Goal: Task Accomplishment & Management: Manage account settings

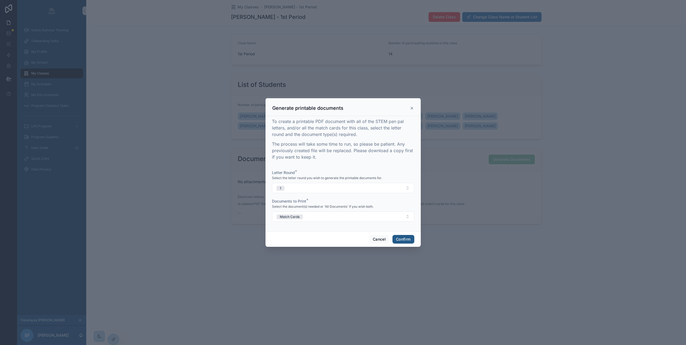
click at [409, 242] on button "Confirm" at bounding box center [404, 239] width 22 height 9
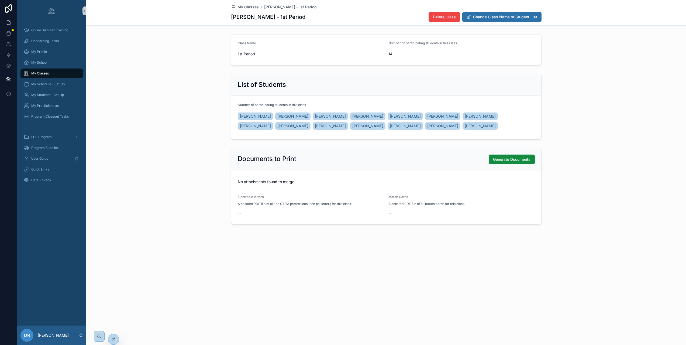
click at [55, 338] on p "Dominic Rannie" at bounding box center [53, 334] width 31 height 5
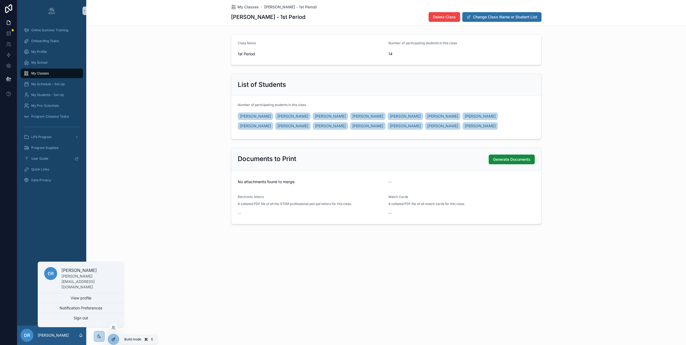
click at [110, 338] on div at bounding box center [113, 339] width 11 height 10
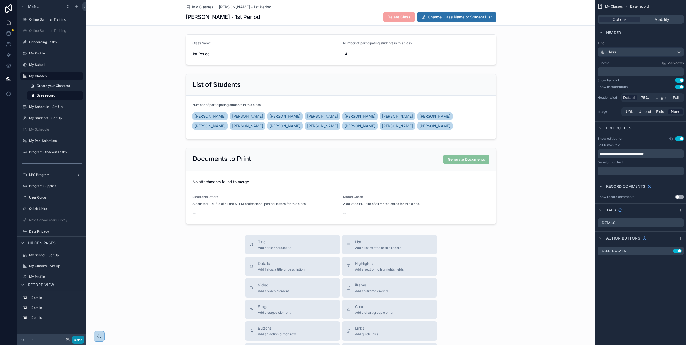
click at [72, 339] on button "Done" at bounding box center [78, 340] width 12 height 8
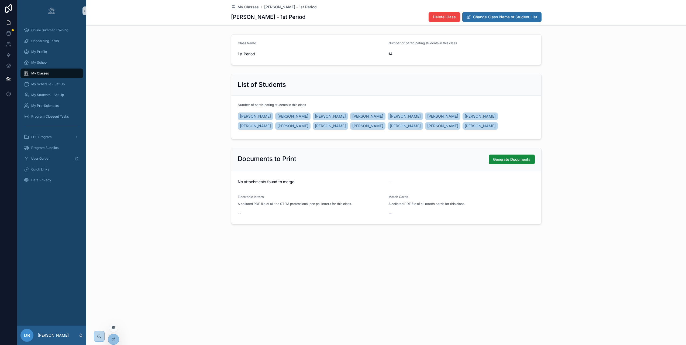
click at [114, 328] on icon at bounding box center [113, 327] width 4 height 4
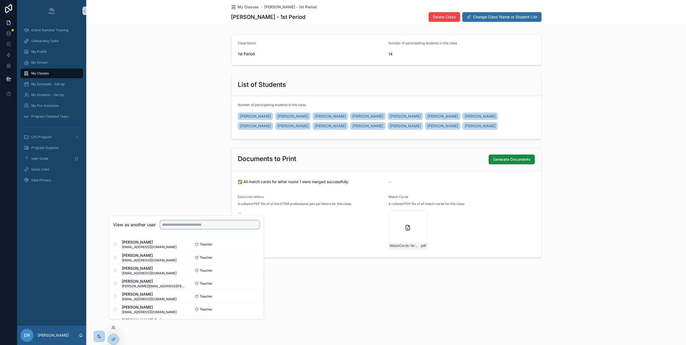
click at [180, 229] on input "text" at bounding box center [209, 224] width 99 height 9
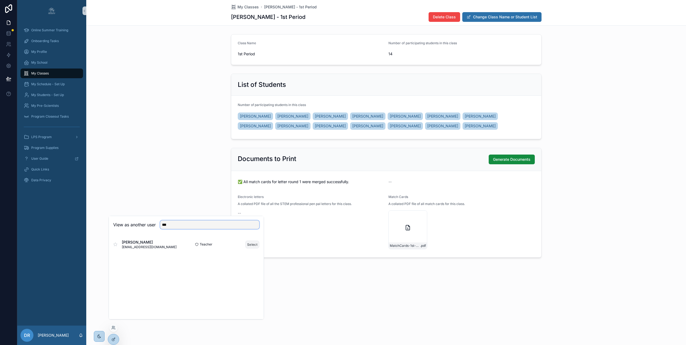
type input "***"
click at [250, 248] on button "Select" at bounding box center [252, 245] width 14 height 8
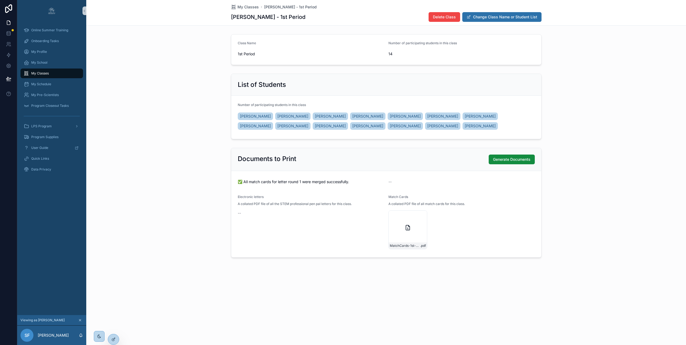
click at [455, 228] on div "MatchCards-1st-Period---Round-1 .pdf" at bounding box center [462, 229] width 146 height 39
click at [115, 340] on icon at bounding box center [113, 339] width 4 height 4
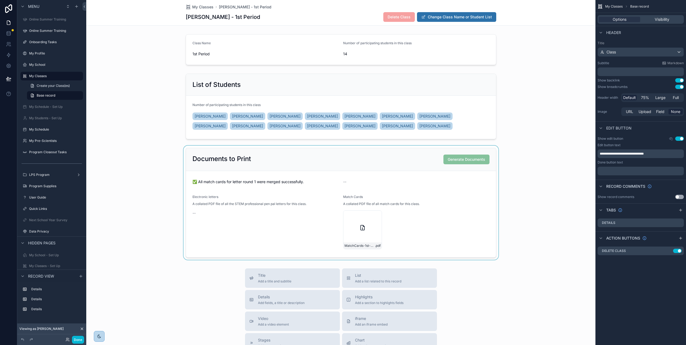
click at [379, 179] on div "scrollable content" at bounding box center [340, 203] width 509 height 114
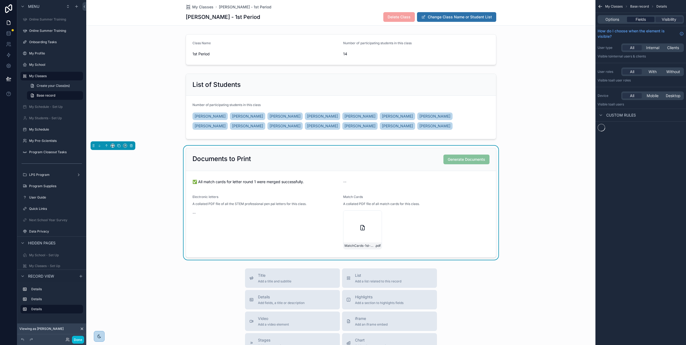
click at [646, 19] on span "Fields" at bounding box center [641, 19] width 10 height 5
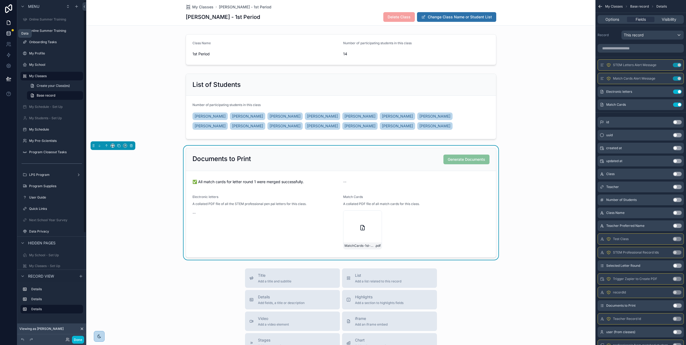
click at [9, 33] on icon at bounding box center [8, 33] width 5 height 5
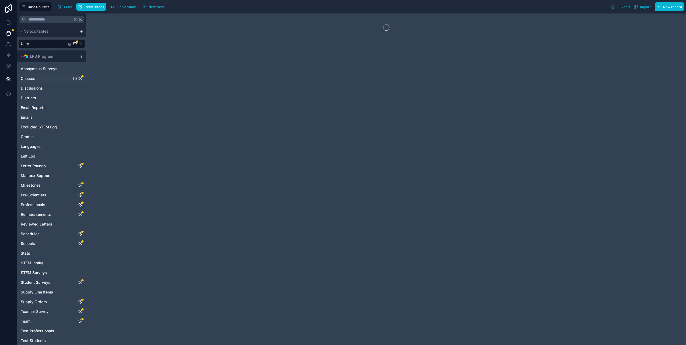
click at [80, 78] on icon "Classes" at bounding box center [80, 78] width 4 height 4
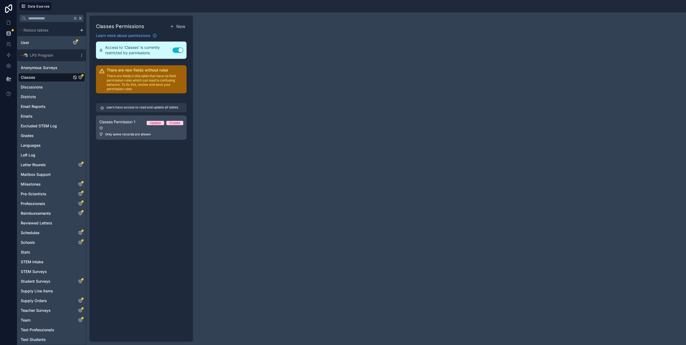
click at [123, 128] on div at bounding box center [141, 128] width 84 height 4
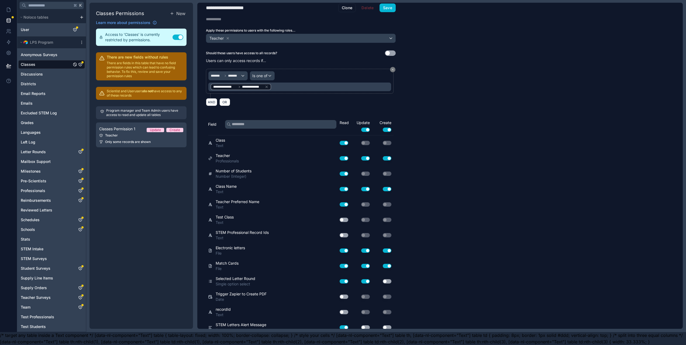
scroll to position [115, 0]
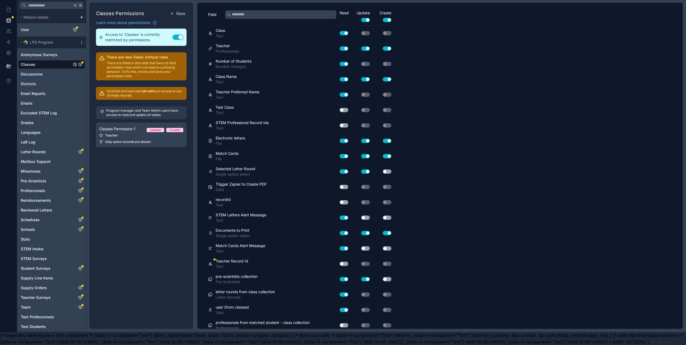
click at [367, 215] on button "Use setting" at bounding box center [365, 217] width 9 height 4
click at [366, 246] on button "Use setting" at bounding box center [365, 248] width 9 height 4
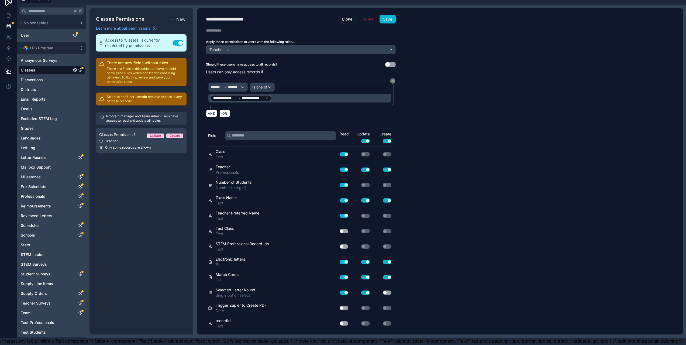
scroll to position [0, 0]
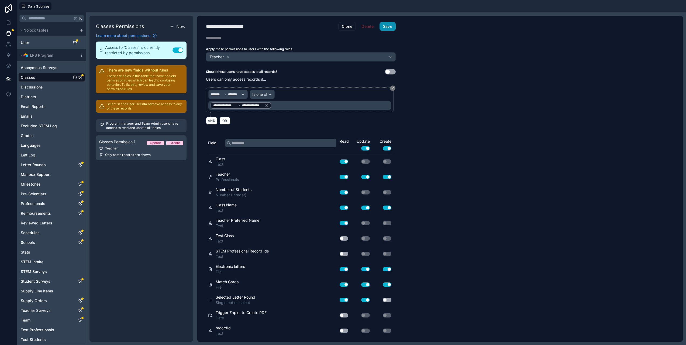
click at [390, 25] on button "Save" at bounding box center [388, 26] width 16 height 9
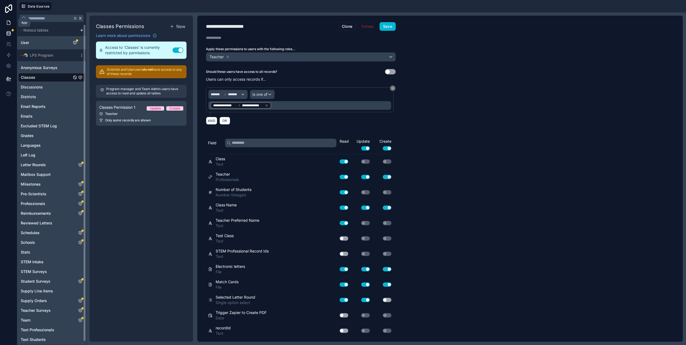
click at [10, 22] on icon at bounding box center [8, 23] width 3 height 4
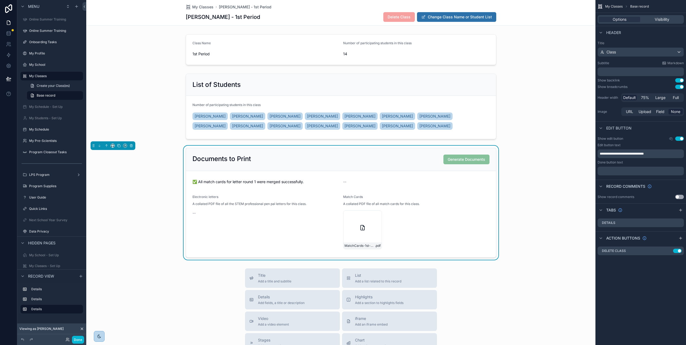
click at [473, 188] on form "✅ All match cards for letter round 1 were merged successfully. -- Electronic le…" at bounding box center [341, 214] width 310 height 86
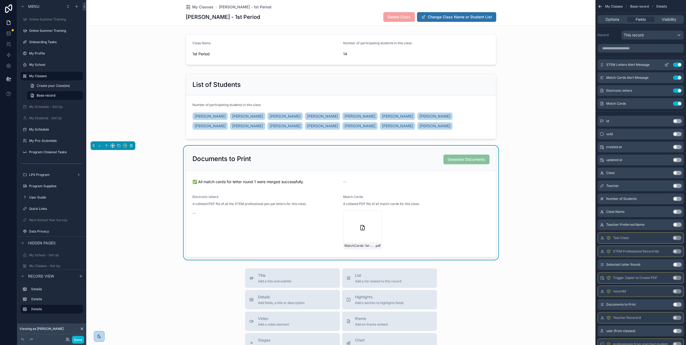
click at [669, 64] on icon "scrollable content" at bounding box center [667, 65] width 4 height 4
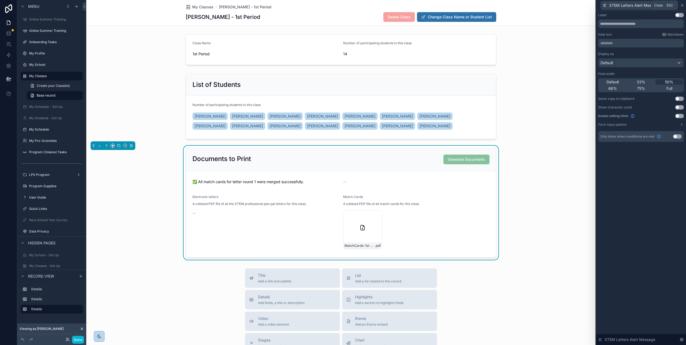
click at [685, 6] on icon at bounding box center [682, 5] width 4 height 4
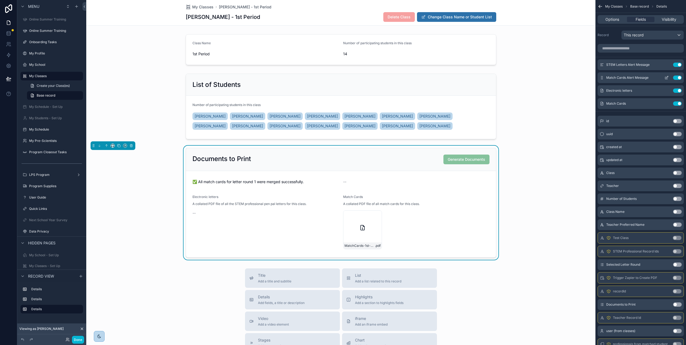
click at [668, 78] on icon "scrollable content" at bounding box center [667, 77] width 2 height 2
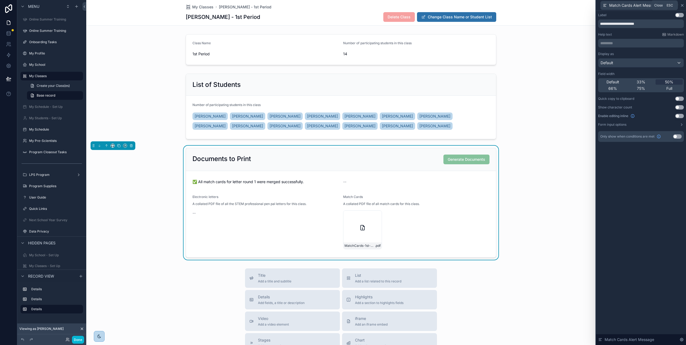
click at [685, 5] on icon at bounding box center [682, 5] width 4 height 4
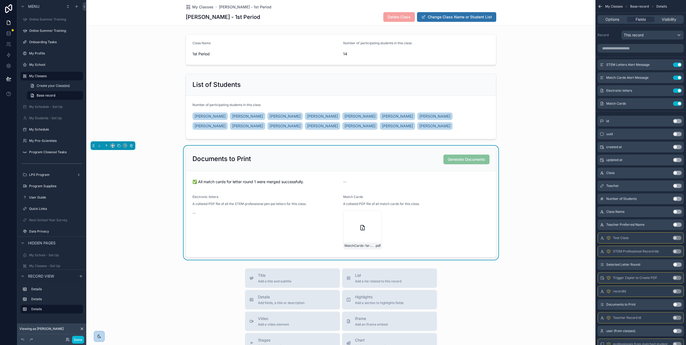
click at [387, 171] on div "Documents to Print Generate Documents" at bounding box center [341, 159] width 310 height 23
click at [619, 20] on span "Options" at bounding box center [613, 19] width 14 height 5
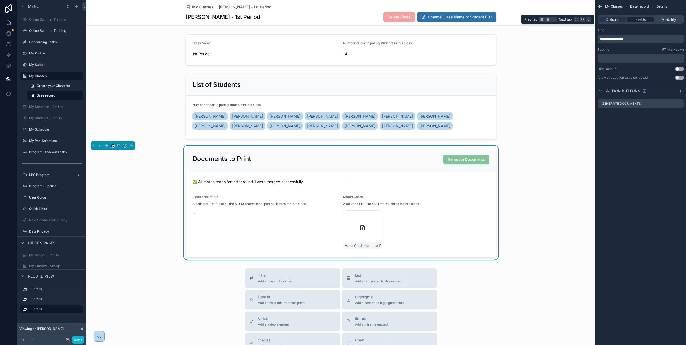
click at [646, 20] on span "Fields" at bounding box center [641, 19] width 10 height 5
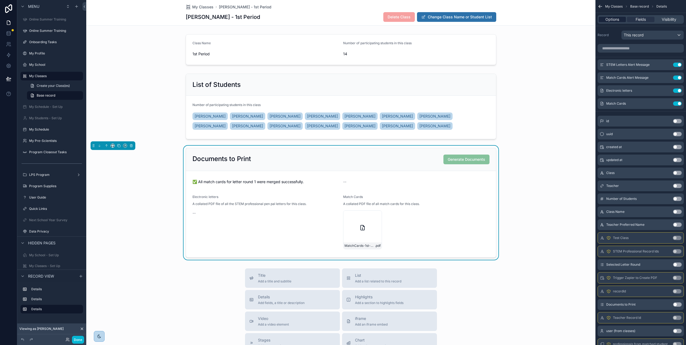
click at [619, 21] on span "Options" at bounding box center [613, 19] width 14 height 5
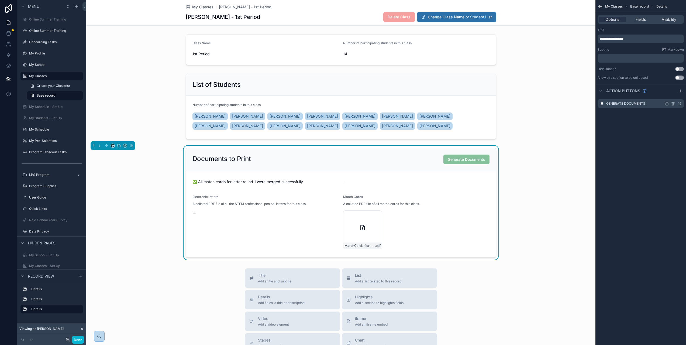
click at [682, 103] on icon "scrollable content" at bounding box center [680, 103] width 4 height 4
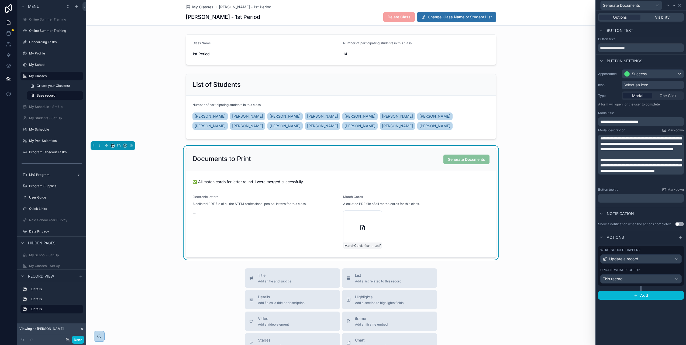
click at [657, 268] on div "Update what record?" at bounding box center [640, 270] width 81 height 4
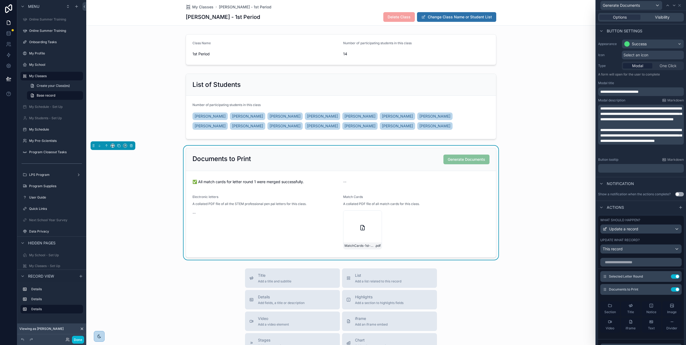
scroll to position [90, 0]
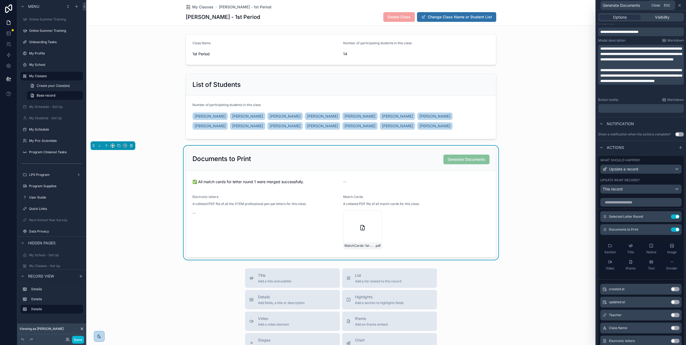
click at [682, 4] on icon at bounding box center [680, 5] width 4 height 4
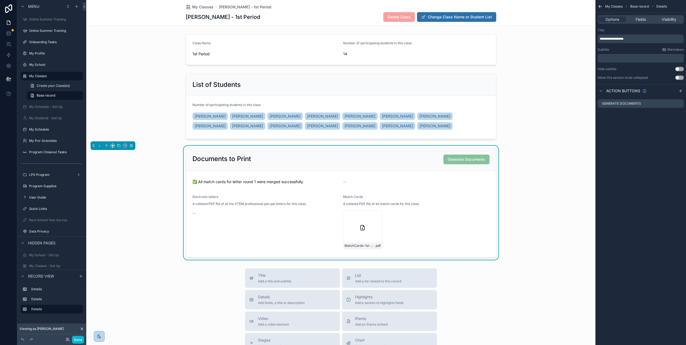
click at [651, 23] on div "Options Fields Visibility" at bounding box center [641, 19] width 86 height 9
click at [646, 19] on span "Fields" at bounding box center [641, 19] width 10 height 5
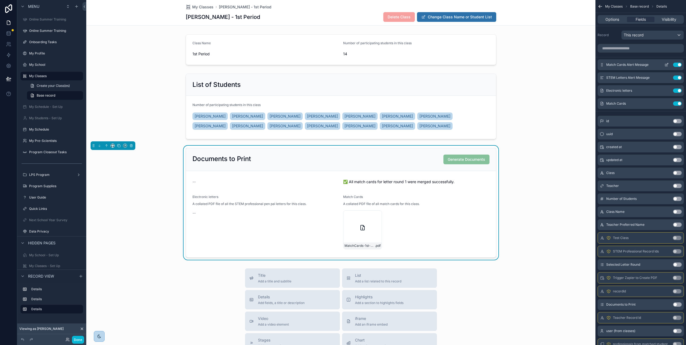
click at [654, 62] on div "Match Cards Alert Message Use setting" at bounding box center [641, 64] width 86 height 11
click at [669, 64] on icon "scrollable content" at bounding box center [667, 65] width 4 height 4
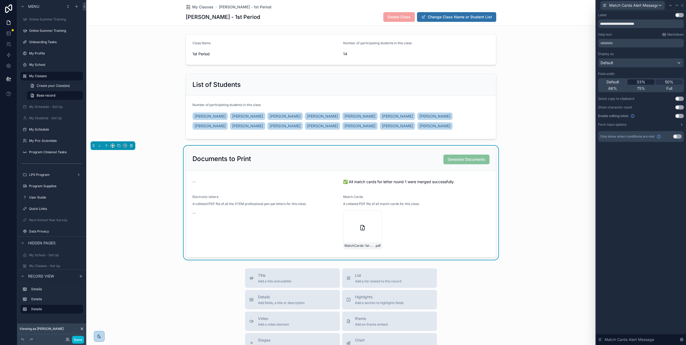
click at [651, 80] on div "33%" at bounding box center [641, 81] width 27 height 5
click at [671, 79] on span "50%" at bounding box center [669, 81] width 8 height 5
click at [685, 5] on icon at bounding box center [682, 5] width 4 height 4
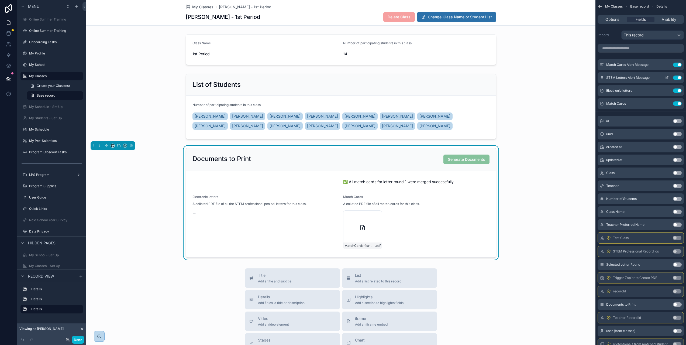
click at [655, 78] on div "STEM Letters Alert Message Use setting" at bounding box center [641, 77] width 86 height 11
click at [668, 76] on icon "scrollable content" at bounding box center [667, 77] width 2 height 2
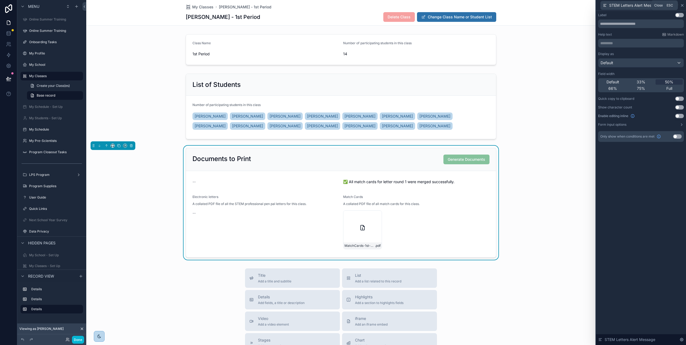
click at [685, 6] on icon at bounding box center [682, 5] width 4 height 4
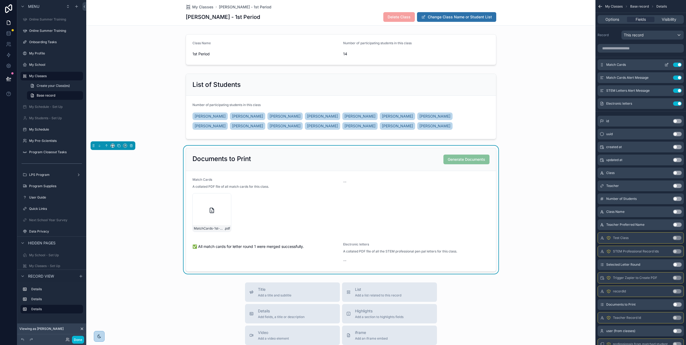
click at [668, 64] on icon "scrollable content" at bounding box center [667, 64] width 2 height 2
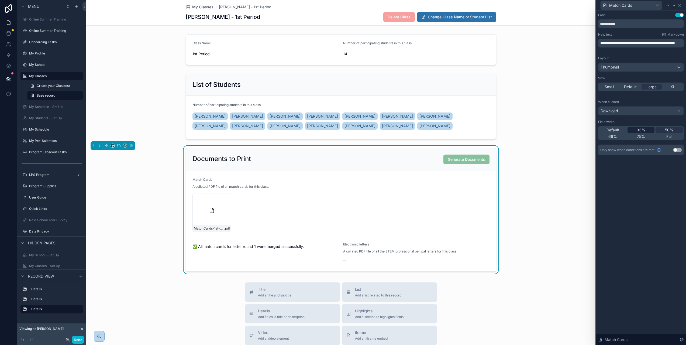
click at [651, 131] on div "33%" at bounding box center [641, 129] width 27 height 5
click at [678, 129] on div "50%" at bounding box center [669, 129] width 27 height 5
click at [682, 4] on icon at bounding box center [680, 5] width 4 height 4
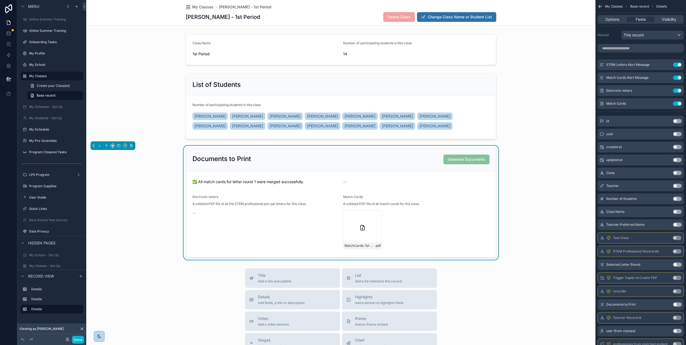
drag, startPoint x: 607, startPoint y: 65, endPoint x: 8, endPoint y: 108, distance: 600.7
click at [477, 159] on span "Generate Documents" at bounding box center [467, 159] width 46 height 5
click at [476, 159] on span "Generate Documents" at bounding box center [467, 159] width 46 height 5
click at [554, 144] on div "Class Name 1st Period Number of participating students in this class 14 List of…" at bounding box center [340, 146] width 509 height 228
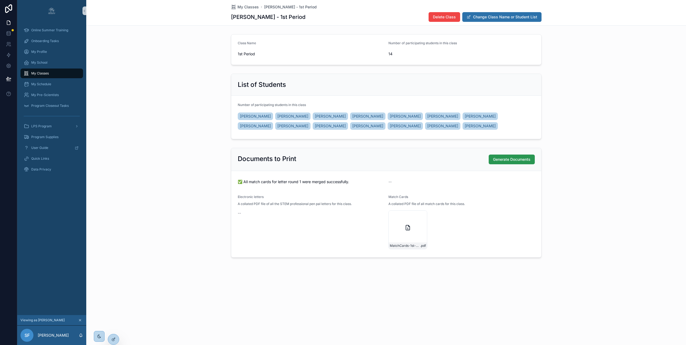
click at [512, 162] on button "Generate Documents" at bounding box center [512, 159] width 46 height 10
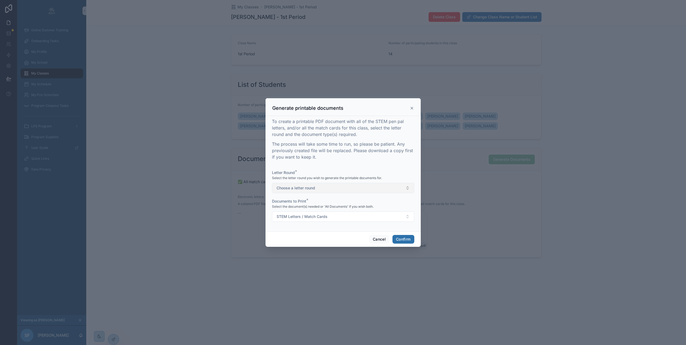
click at [355, 193] on button "Choose a letter round" at bounding box center [343, 188] width 142 height 10
click at [339, 214] on div "1" at bounding box center [341, 212] width 140 height 8
click at [340, 216] on button "STEM Letters / Match Cards" at bounding box center [343, 216] width 142 height 10
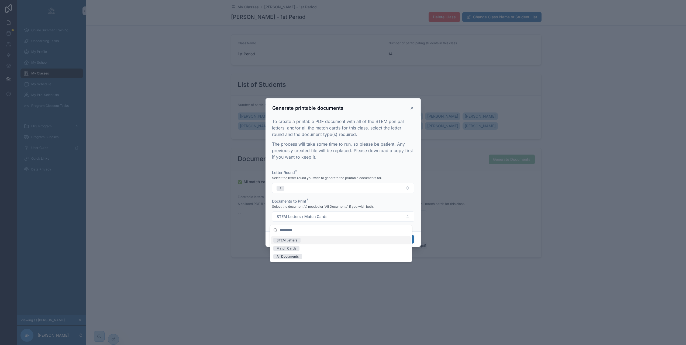
click at [307, 239] on div "STEM Letters" at bounding box center [341, 240] width 140 height 8
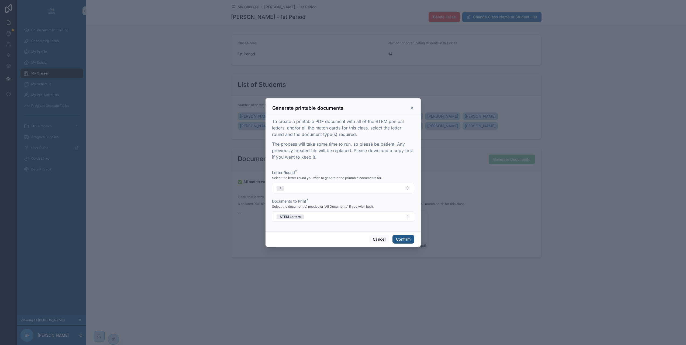
click at [398, 241] on button "Confirm" at bounding box center [404, 239] width 22 height 9
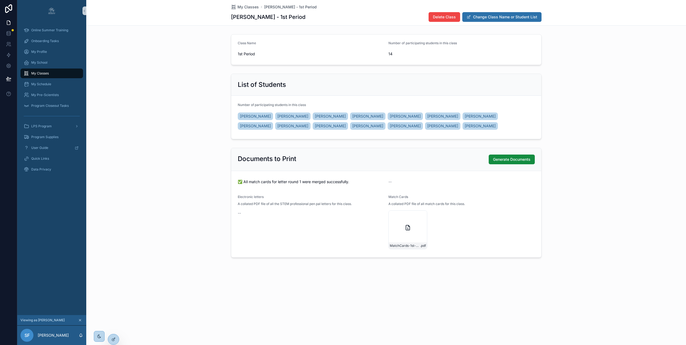
click at [199, 176] on div "Documents to Print Generate Documents ✅ All match cards for letter round 1 were…" at bounding box center [386, 203] width 600 height 114
click at [115, 328] on icon at bounding box center [113, 327] width 4 height 4
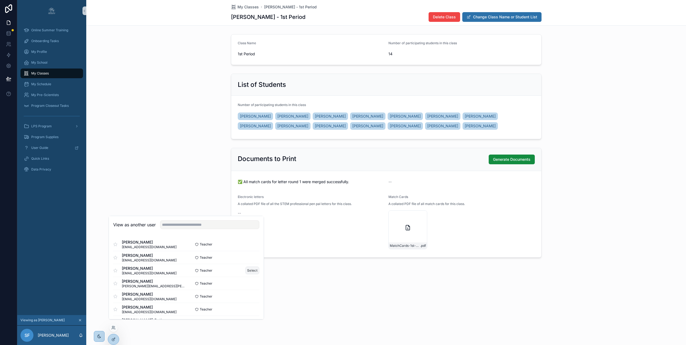
click at [249, 273] on button "Select" at bounding box center [252, 270] width 14 height 8
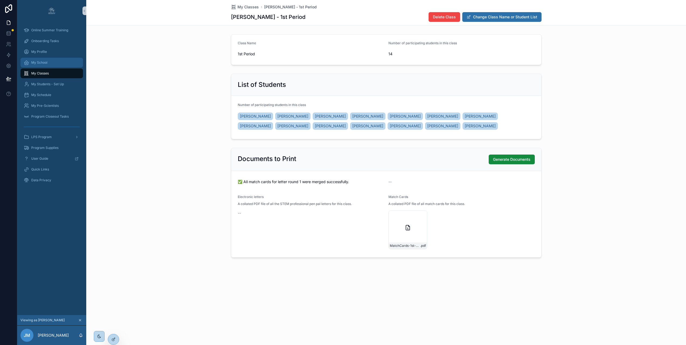
click at [62, 60] on div "My School" at bounding box center [52, 62] width 56 height 9
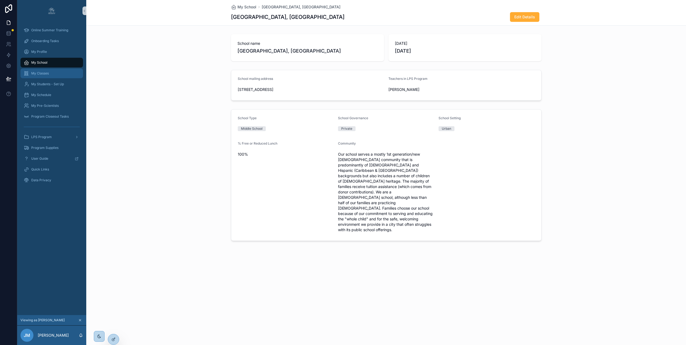
click at [60, 71] on div "My Classes" at bounding box center [52, 73] width 56 height 9
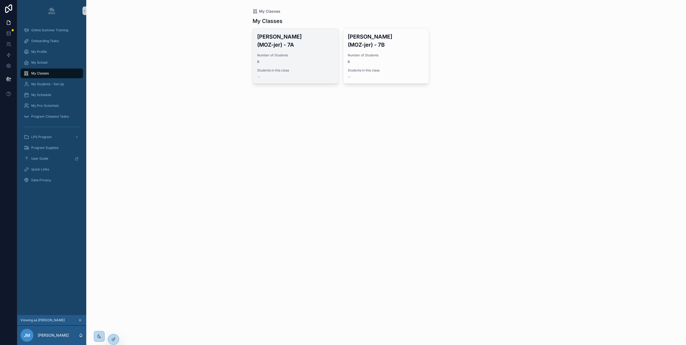
click at [299, 53] on div "Number of Students 0" at bounding box center [295, 58] width 77 height 11
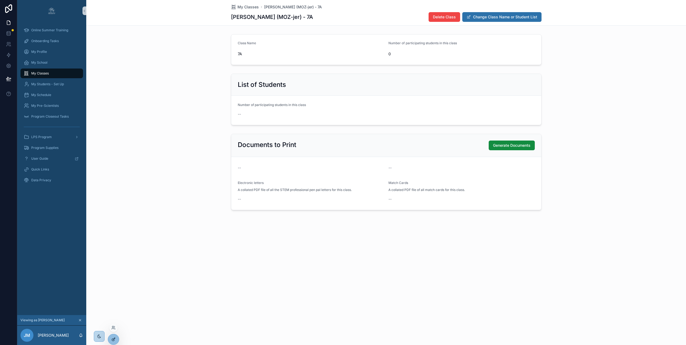
click at [114, 338] on icon at bounding box center [113, 339] width 4 height 4
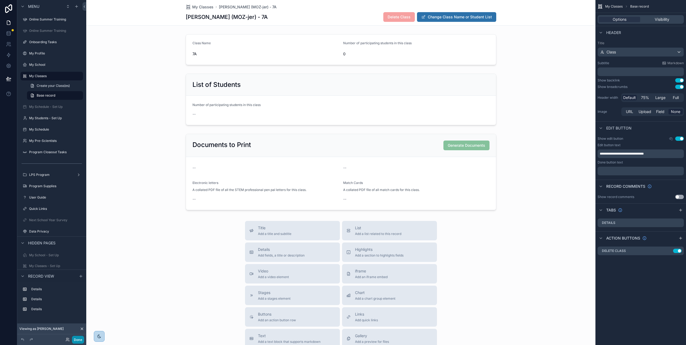
click at [75, 339] on button "Done" at bounding box center [78, 340] width 12 height 8
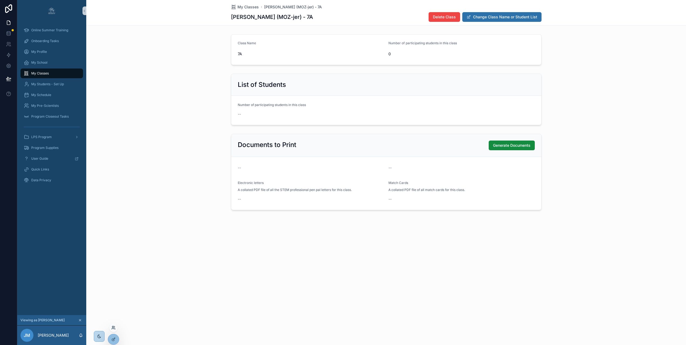
click at [114, 329] on icon at bounding box center [113, 327] width 4 height 4
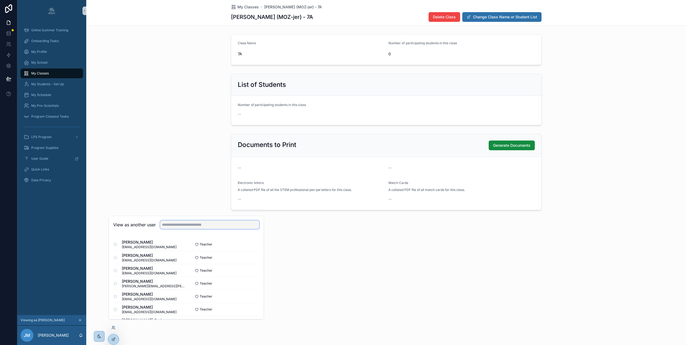
click at [176, 229] on input "text" at bounding box center [209, 224] width 99 height 9
type input "*"
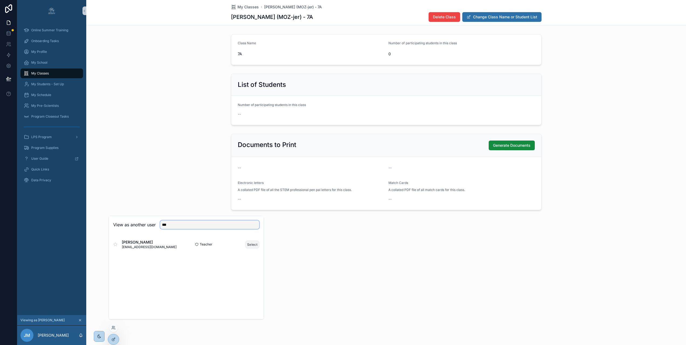
type input "***"
click at [255, 248] on button "Select" at bounding box center [252, 245] width 14 height 8
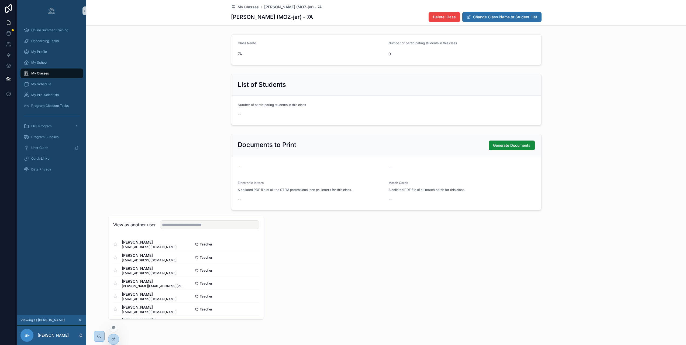
click at [209, 178] on div "Documents to Print Generate Documents -- -- Electronic letters A collated PDF f…" at bounding box center [386, 172] width 600 height 81
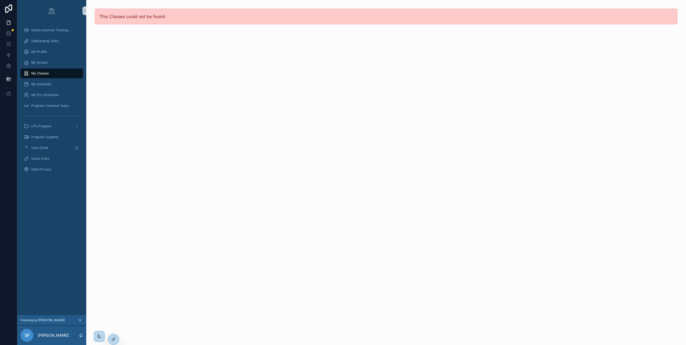
click at [61, 72] on div "My Classes" at bounding box center [52, 73] width 56 height 9
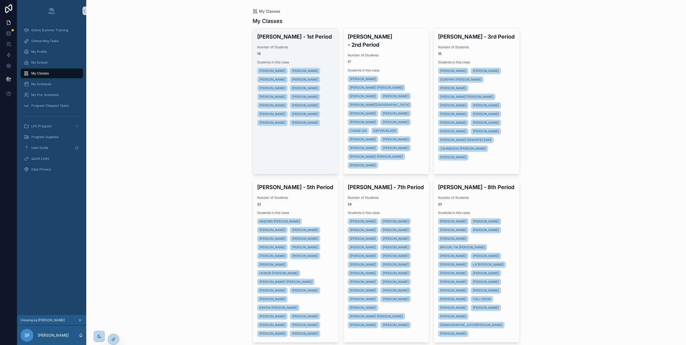
click at [296, 109] on div "CAM'RON WELDY LEVI SNOW MESSIAH HARRIS JACOB BONILLA IMONEE ALLEN TREYDEL DAVIS…" at bounding box center [295, 97] width 77 height 60
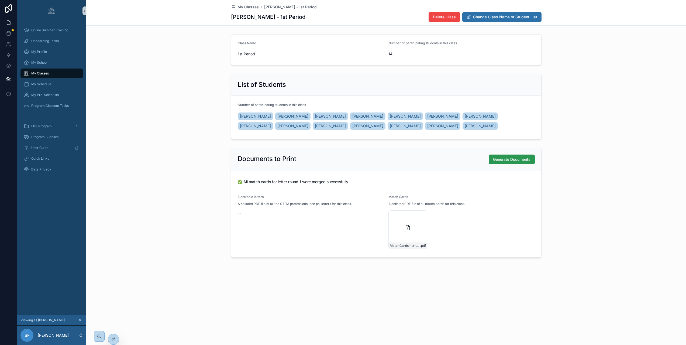
click at [521, 158] on span "Generate Documents" at bounding box center [511, 159] width 37 height 5
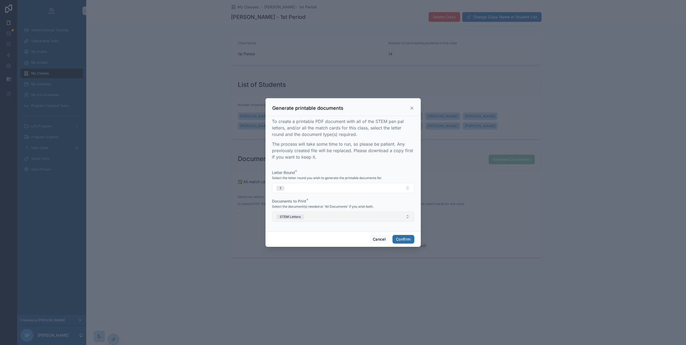
click at [373, 219] on button "STEM Letters" at bounding box center [343, 216] width 142 height 10
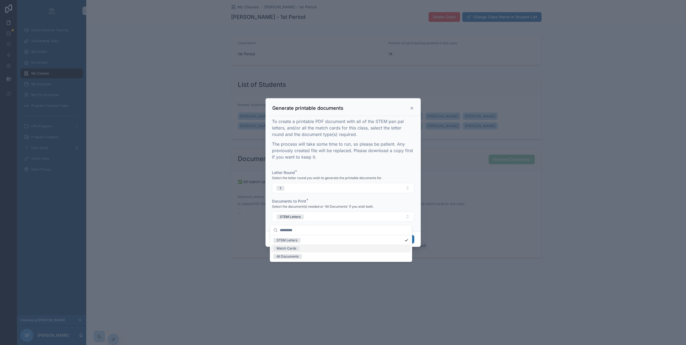
click at [305, 249] on div "Match Cards" at bounding box center [341, 248] width 140 height 8
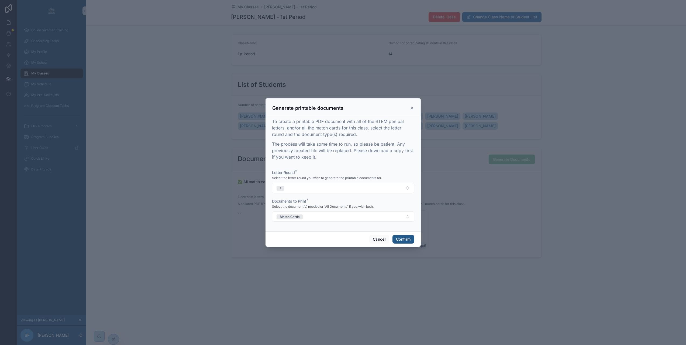
click at [402, 239] on button "Confirm" at bounding box center [404, 239] width 22 height 9
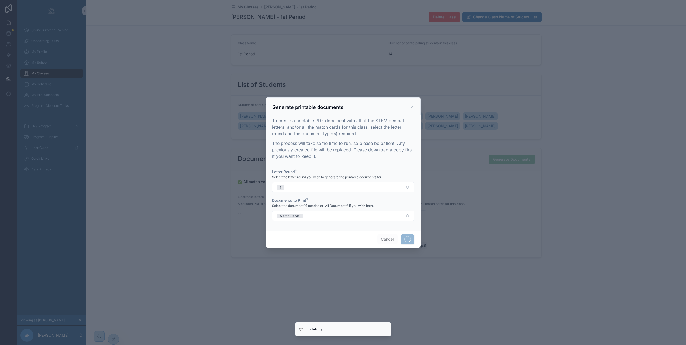
click at [179, 181] on div at bounding box center [343, 172] width 686 height 345
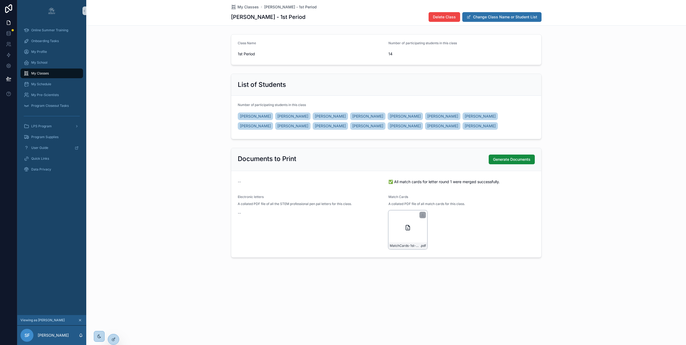
click at [424, 232] on div "MatchCards-1st-Period---Round-1 .pdf" at bounding box center [408, 229] width 39 height 39
click at [425, 214] on icon "scrollable content" at bounding box center [423, 215] width 4 height 4
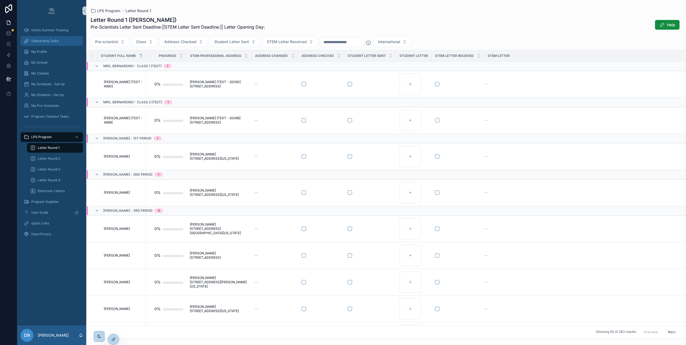
click at [46, 40] on span "Onboarding Tasks" at bounding box center [45, 41] width 28 height 4
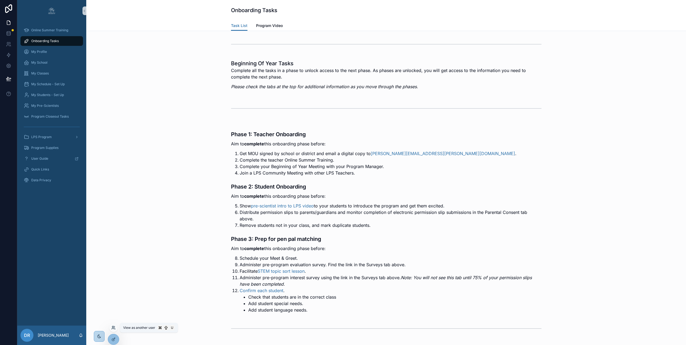
click at [114, 328] on icon at bounding box center [113, 327] width 4 height 4
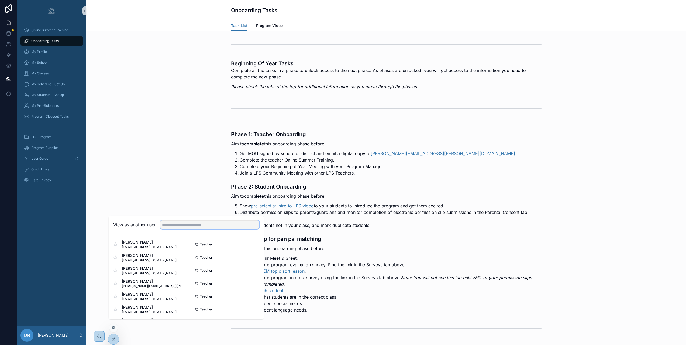
click at [185, 229] on input "text" at bounding box center [209, 224] width 99 height 9
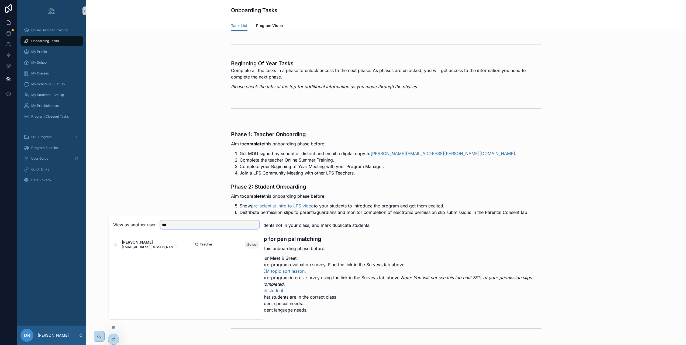
type input "***"
click at [254, 248] on button "Select" at bounding box center [252, 245] width 14 height 8
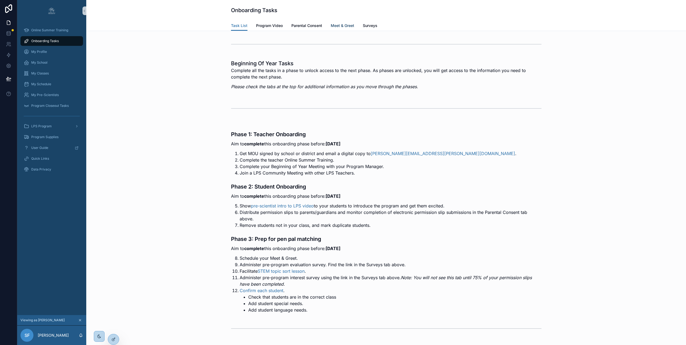
click at [343, 26] on span "Meet & Greet" at bounding box center [342, 25] width 23 height 5
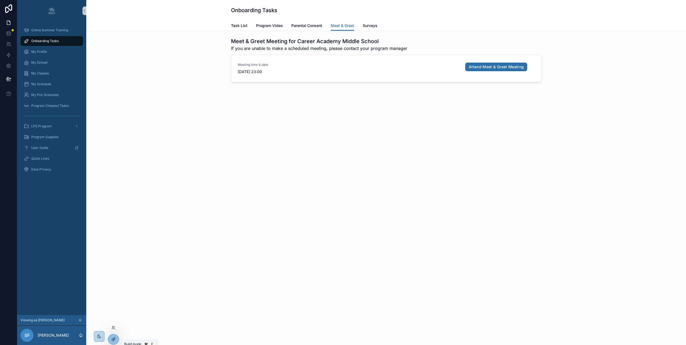
click at [111, 337] on div at bounding box center [113, 339] width 11 height 10
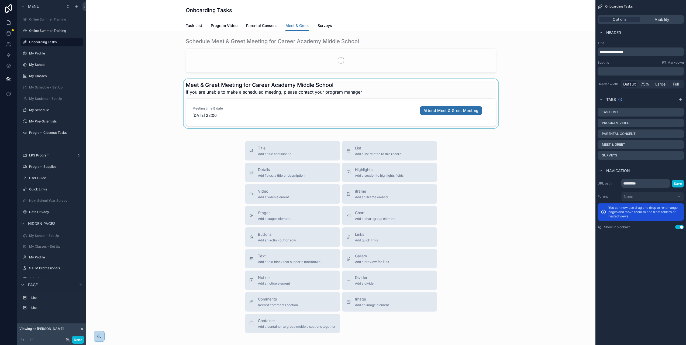
click at [323, 105] on div "scrollable content" at bounding box center [341, 103] width 501 height 49
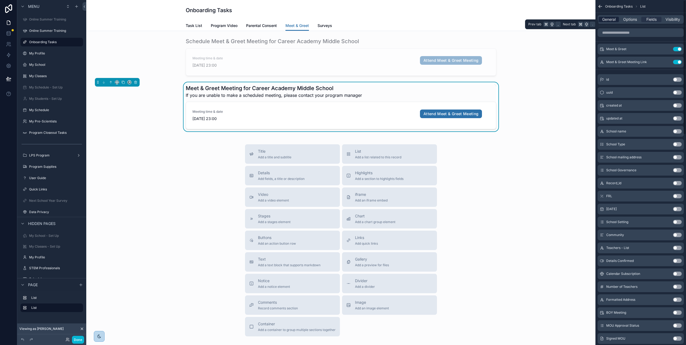
click at [613, 18] on span "General" at bounding box center [608, 19] width 13 height 5
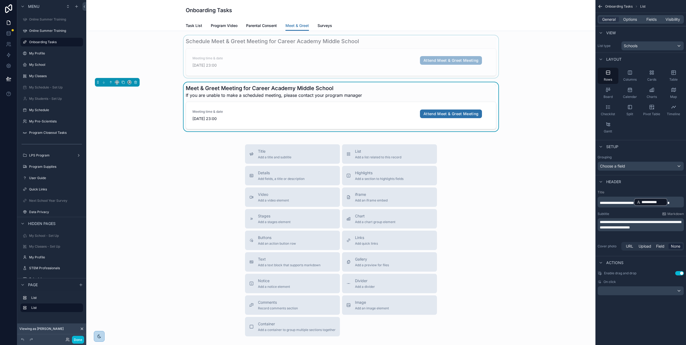
click at [381, 48] on div "scrollable content" at bounding box center [341, 56] width 501 height 43
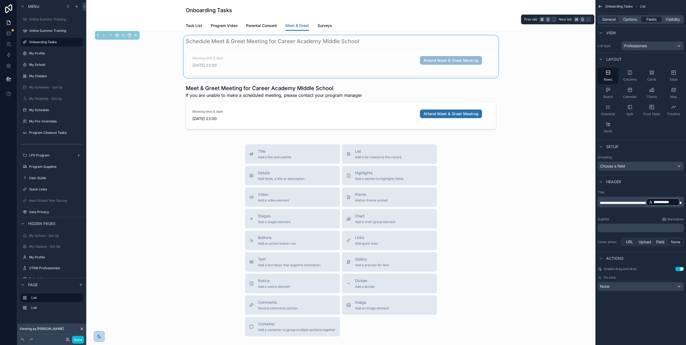
click at [654, 19] on span "Fields" at bounding box center [652, 19] width 10 height 5
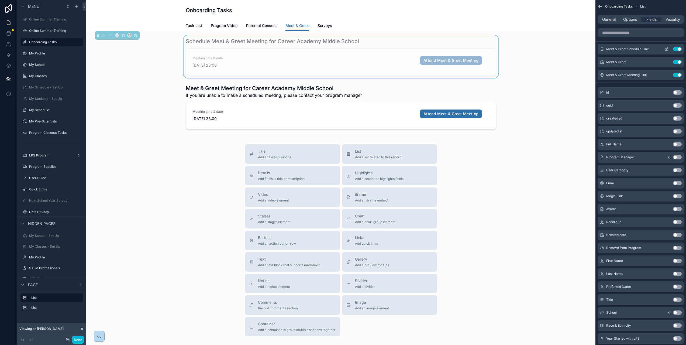
click at [669, 50] on icon "scrollable content" at bounding box center [667, 49] width 4 height 4
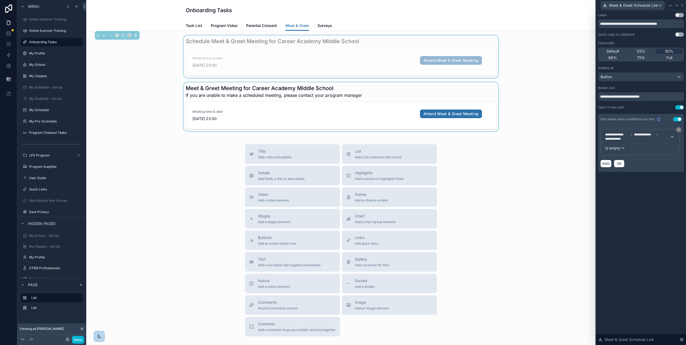
click at [382, 91] on div "scrollable content" at bounding box center [341, 106] width 501 height 49
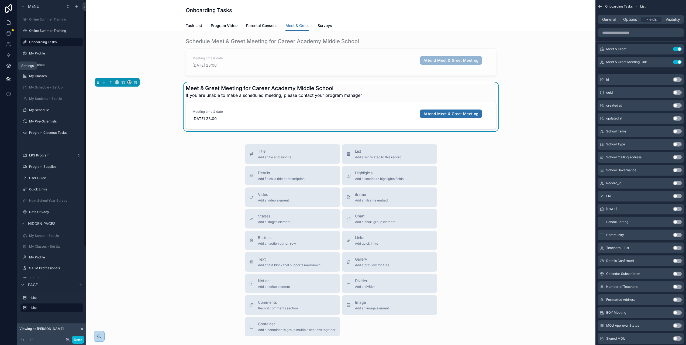
click at [9, 66] on icon at bounding box center [8, 65] width 5 height 5
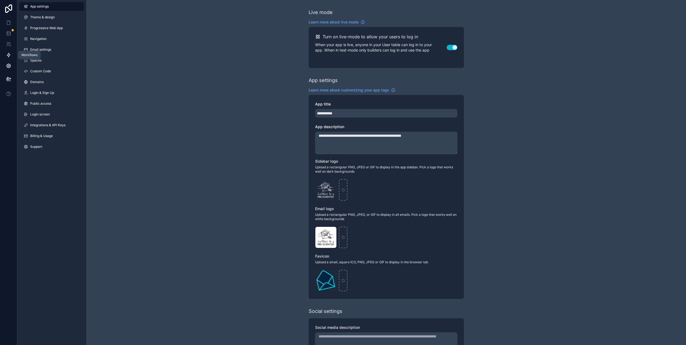
click at [7, 53] on icon at bounding box center [8, 54] width 5 height 5
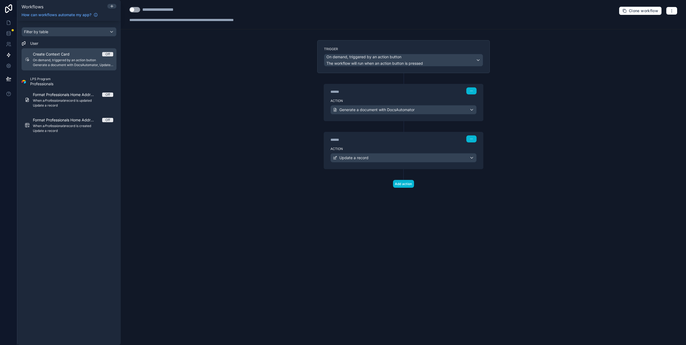
click at [74, 58] on span "On demand, triggered by an action button" at bounding box center [73, 60] width 80 height 4
click at [6, 22] on icon at bounding box center [8, 22] width 5 height 5
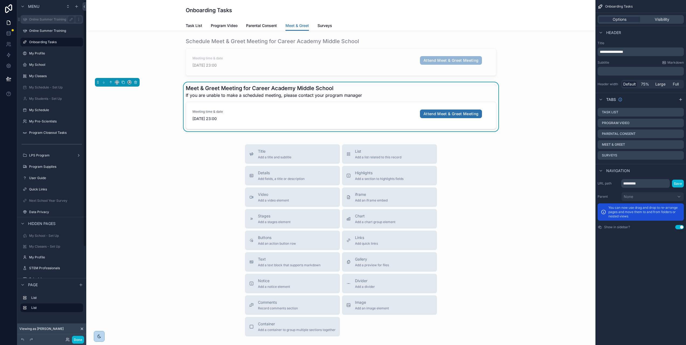
click at [50, 19] on label "Online Summer Training" at bounding box center [50, 19] width 43 height 4
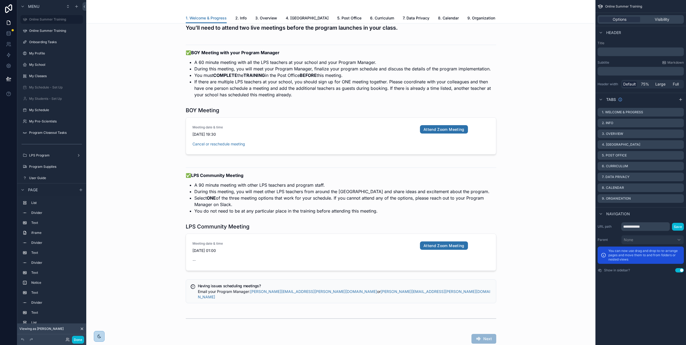
scroll to position [910, 0]
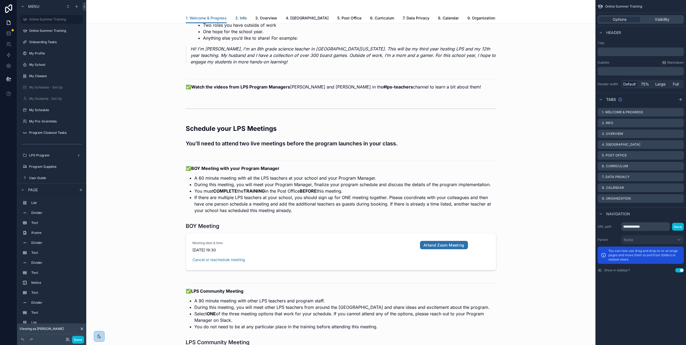
click at [245, 18] on span "2. Info" at bounding box center [240, 17] width 11 height 5
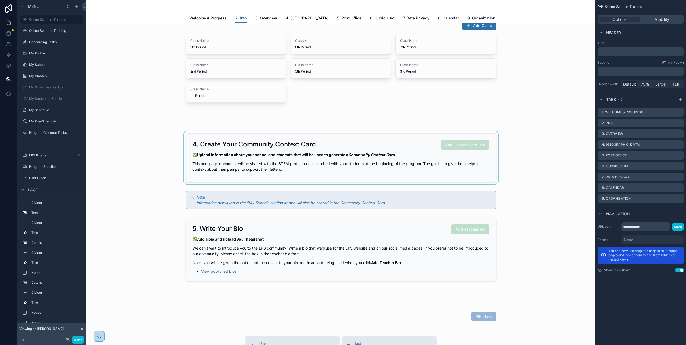
scroll to position [687, 0]
click at [373, 174] on div "scrollable content" at bounding box center [341, 157] width 501 height 53
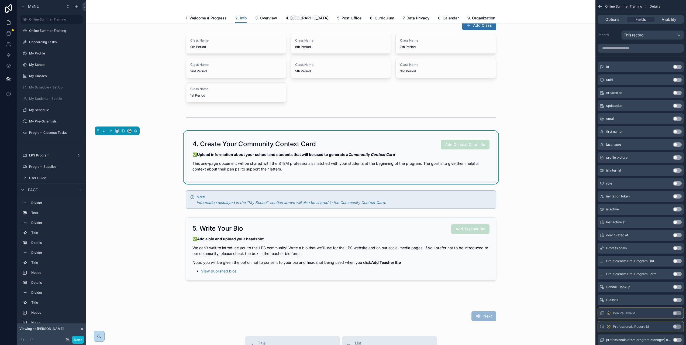
click at [372, 149] on div "4. Create Your Community Context Card Add Context Card Info" at bounding box center [341, 145] width 297 height 10
click at [76, 338] on button "Done" at bounding box center [78, 340] width 12 height 8
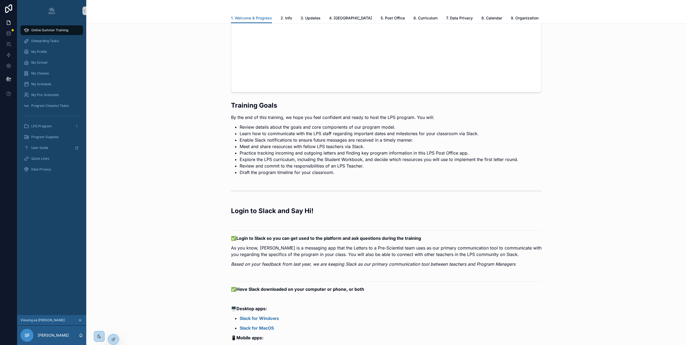
scroll to position [351, 0]
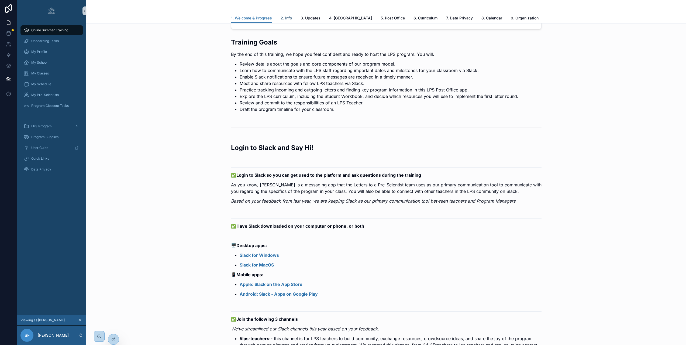
click at [287, 16] on span "2. Info" at bounding box center [286, 17] width 11 height 5
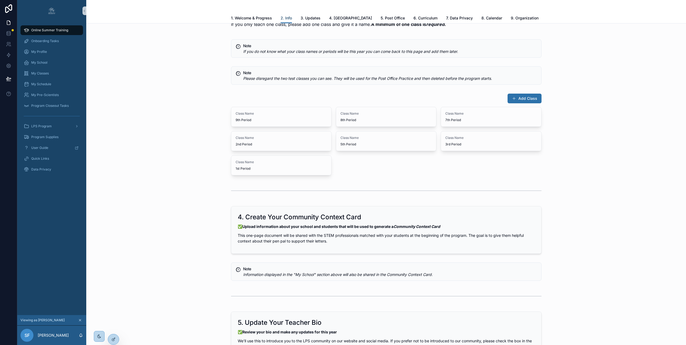
scroll to position [717, 0]
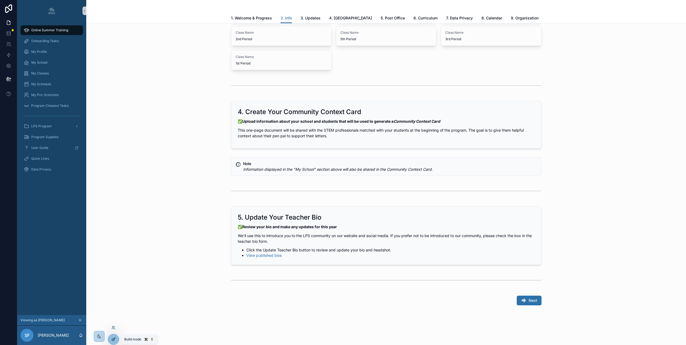
click at [111, 341] on icon at bounding box center [113, 339] width 4 height 4
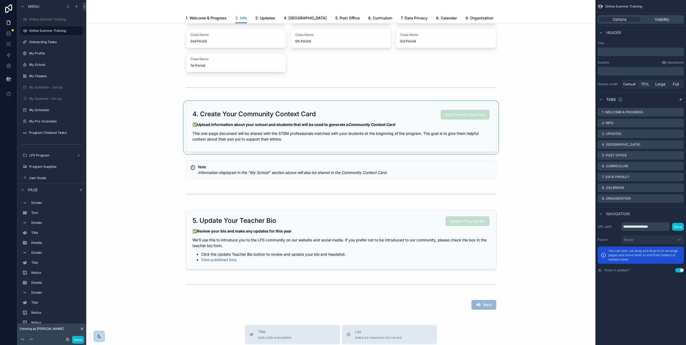
click at [291, 154] on div "scrollable content" at bounding box center [341, 127] width 501 height 53
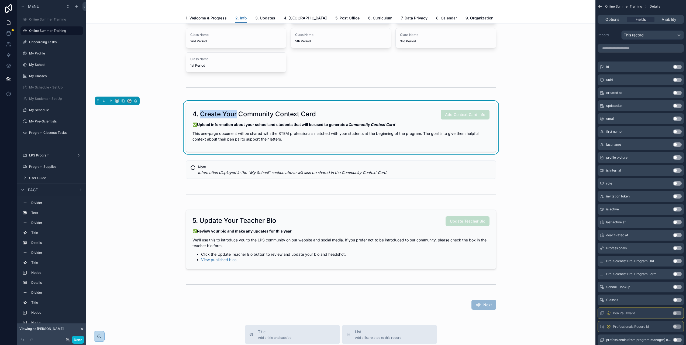
drag, startPoint x: 235, startPoint y: 136, endPoint x: 201, endPoint y: 138, distance: 34.8
click at [201, 118] on h2 "4. Create Your Community Context Card" at bounding box center [254, 114] width 123 height 9
click at [271, 142] on p "This one-page document will be shared with the STEM professionals matched with …" at bounding box center [341, 136] width 297 height 11
click at [614, 19] on span "Options" at bounding box center [613, 19] width 14 height 5
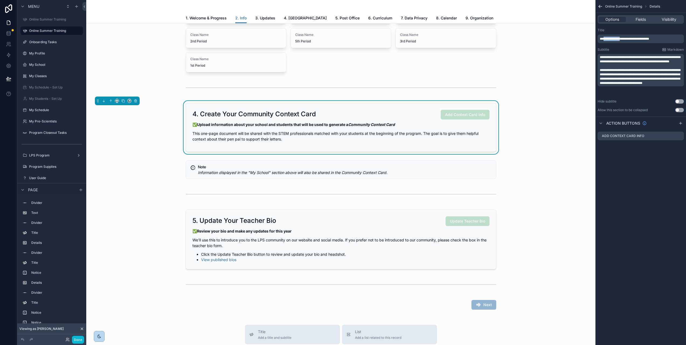
drag, startPoint x: 626, startPoint y: 39, endPoint x: 607, endPoint y: 40, distance: 18.9
click at [607, 40] on span "**********" at bounding box center [624, 38] width 49 height 3
click at [638, 37] on span "**********" at bounding box center [619, 38] width 39 height 3
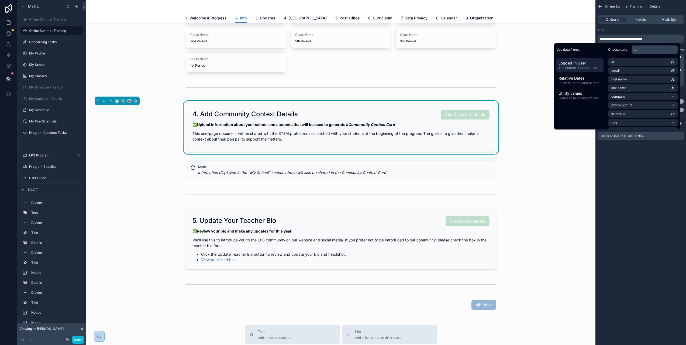
click at [668, 157] on div "**********" at bounding box center [641, 172] width 91 height 345
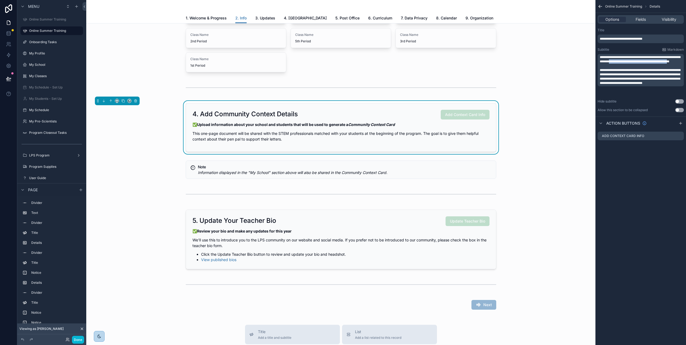
drag, startPoint x: 636, startPoint y: 61, endPoint x: 625, endPoint y: 66, distance: 11.6
click at [625, 63] on span "**********" at bounding box center [640, 60] width 81 height 8
drag, startPoint x: 677, startPoint y: 75, endPoint x: 690, endPoint y: 85, distance: 16.9
click at [604, 74] on p "**********" at bounding box center [641, 76] width 83 height 17
drag, startPoint x: 639, startPoint y: 83, endPoint x: 618, endPoint y: 84, distance: 21.6
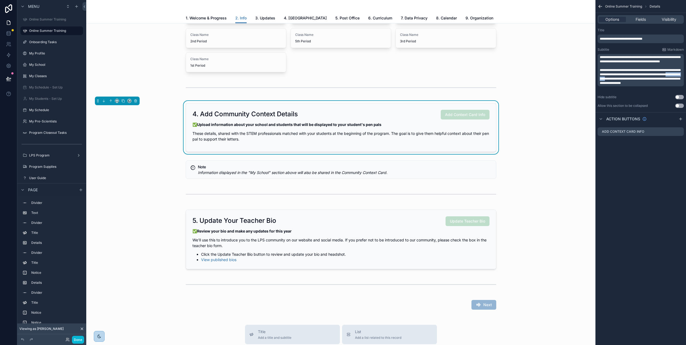
click at [618, 84] on span "**********" at bounding box center [640, 76] width 81 height 16
drag, startPoint x: 659, startPoint y: 83, endPoint x: 609, endPoint y: 88, distance: 50.2
click at [609, 80] on span "**********" at bounding box center [641, 74] width 82 height 12
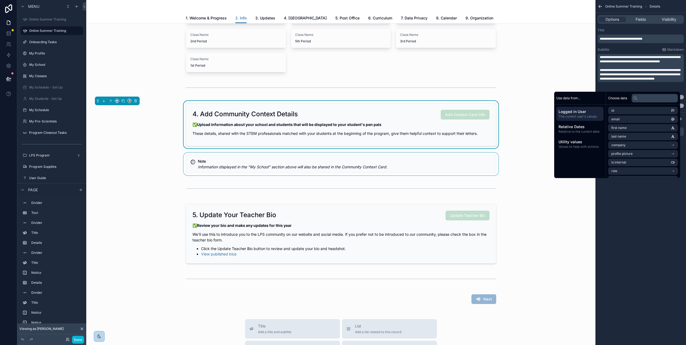
click at [387, 175] on div "scrollable content" at bounding box center [341, 164] width 501 height 23
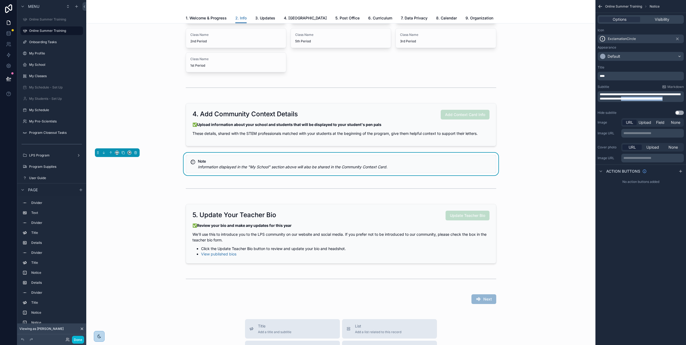
drag, startPoint x: 643, startPoint y: 98, endPoint x: 646, endPoint y: 101, distance: 4.2
click at [646, 101] on p "**********" at bounding box center [641, 96] width 83 height 9
click at [648, 199] on div "**********" at bounding box center [641, 172] width 91 height 345
click at [478, 148] on div "scrollable content" at bounding box center [341, 124] width 501 height 47
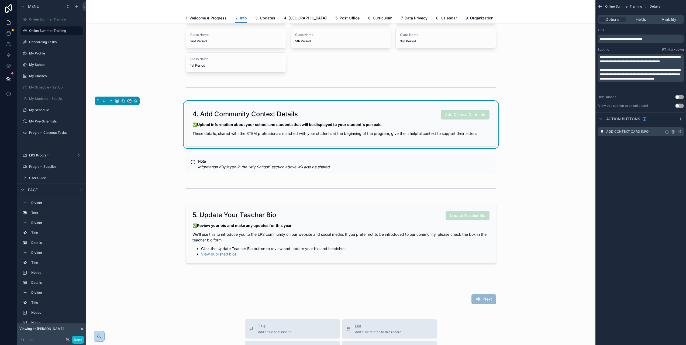
click at [682, 132] on icon "scrollable content" at bounding box center [680, 131] width 4 height 4
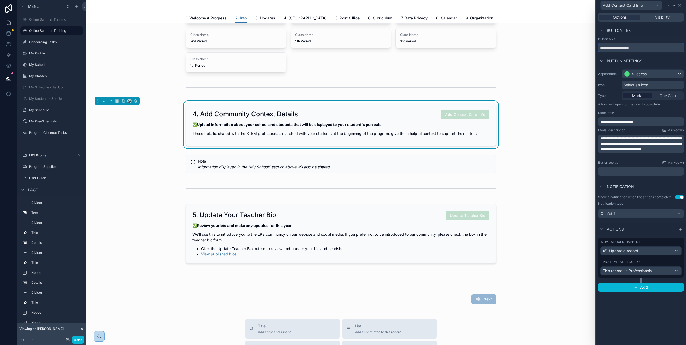
click at [655, 47] on input "**********" at bounding box center [641, 47] width 86 height 9
type input "**********"
drag, startPoint x: 626, startPoint y: 122, endPoint x: 611, endPoint y: 122, distance: 15.4
click at [611, 122] on span "**********" at bounding box center [616, 122] width 33 height 4
click at [610, 121] on span "**********" at bounding box center [616, 122] width 33 height 4
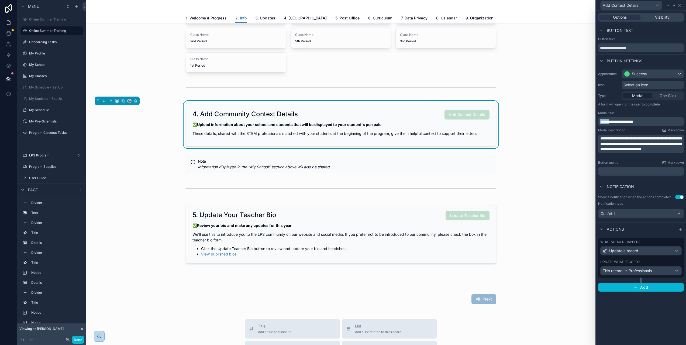
click at [610, 121] on span "**********" at bounding box center [616, 122] width 33 height 4
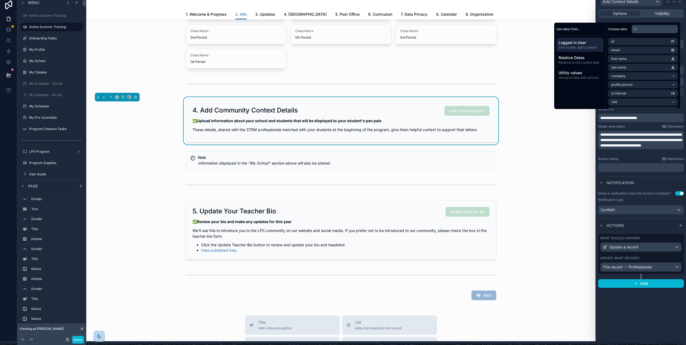
scroll to position [4, 0]
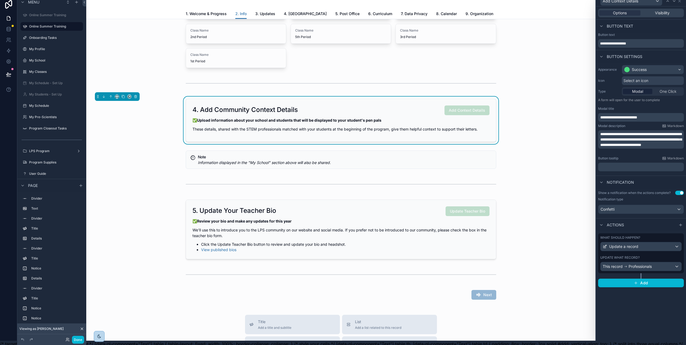
click at [647, 177] on div "Notification" at bounding box center [641, 182] width 90 height 13
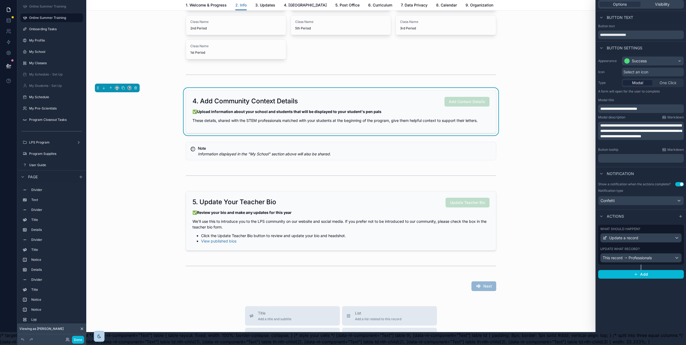
click at [636, 248] on label "Update what record?" at bounding box center [619, 249] width 39 height 4
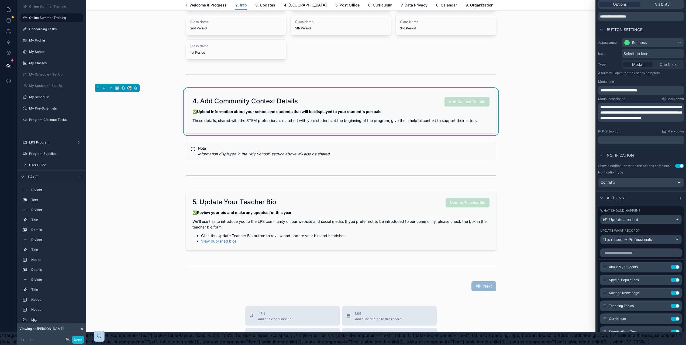
scroll to position [98, 0]
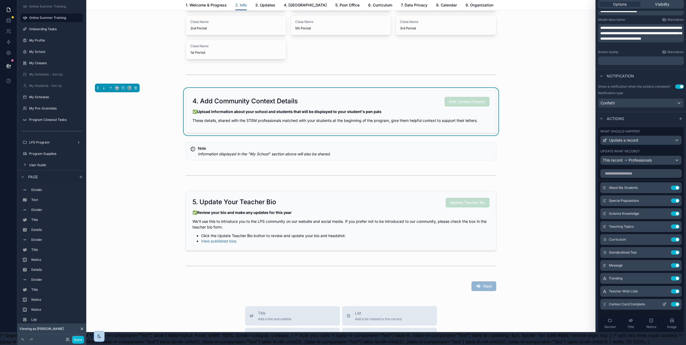
click at [653, 303] on div "Context Card Complete Use setting" at bounding box center [640, 304] width 81 height 11
click at [664, 303] on icon at bounding box center [665, 304] width 2 height 2
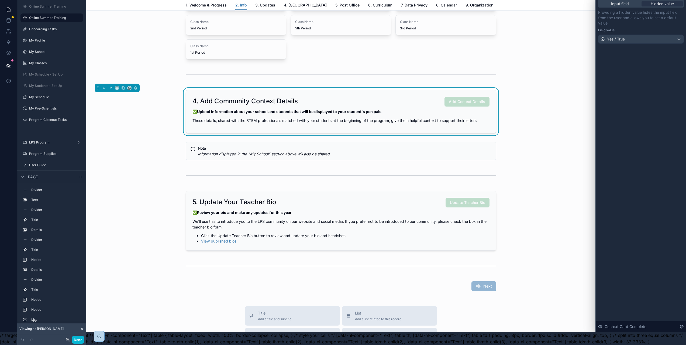
click at [653, 92] on div "Input field Hidden value Providing a hidden value hides the input field from th…" at bounding box center [641, 165] width 90 height 334
click at [588, 52] on div "scrollable content" at bounding box center [341, 18] width 501 height 86
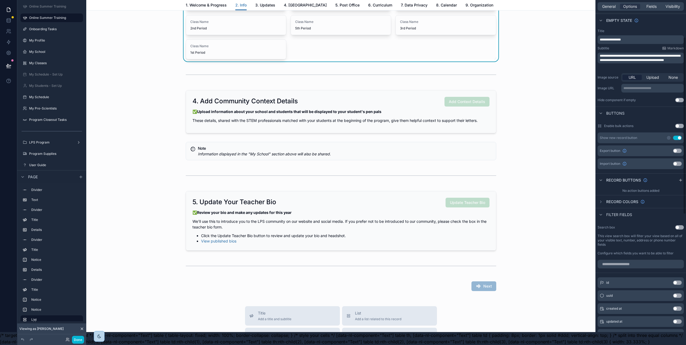
scroll to position [104, 0]
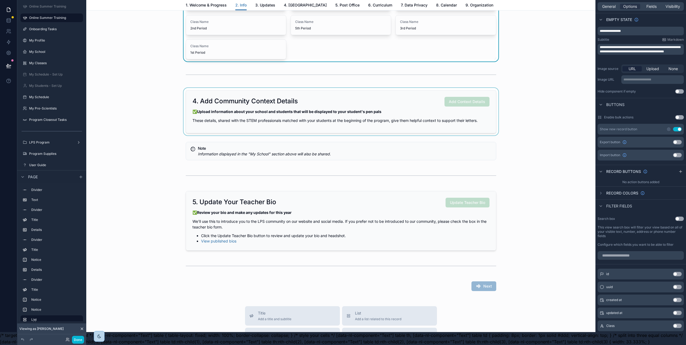
click at [442, 121] on div "scrollable content" at bounding box center [341, 111] width 501 height 47
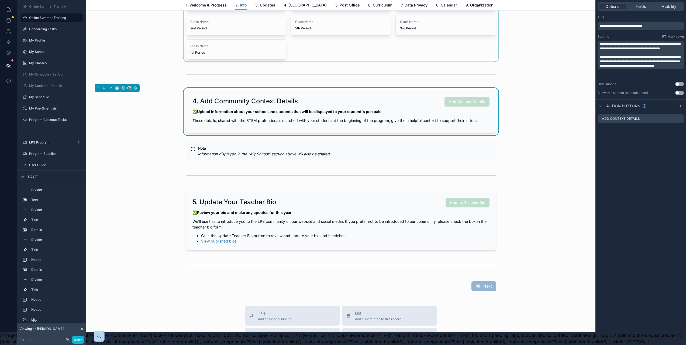
scroll to position [0, 0]
click at [681, 117] on icon "scrollable content" at bounding box center [680, 118] width 2 height 2
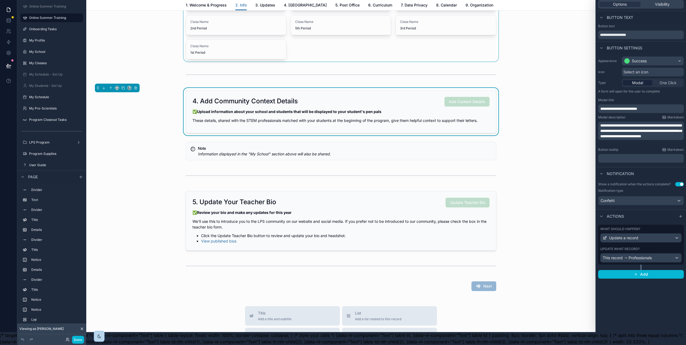
click at [646, 247] on div "Update what record?" at bounding box center [640, 249] width 81 height 4
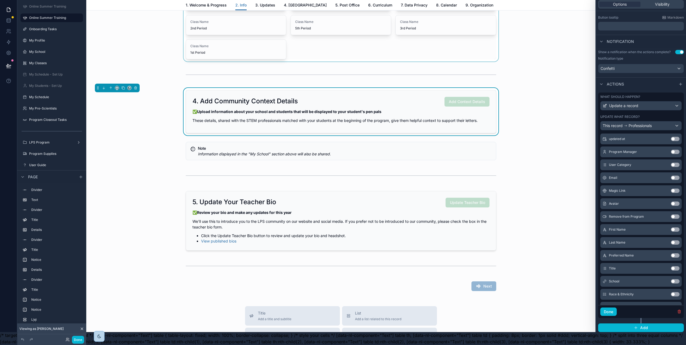
scroll to position [64, 0]
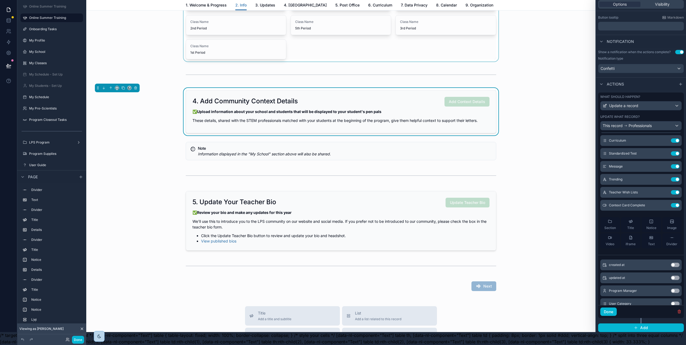
click at [541, 135] on div "4. Add Community Context Details Add Context Details ✅ Upload information about…" at bounding box center [341, 111] width 501 height 47
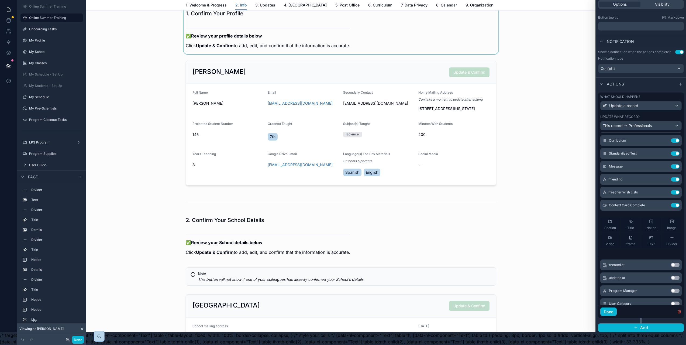
scroll to position [120, 0]
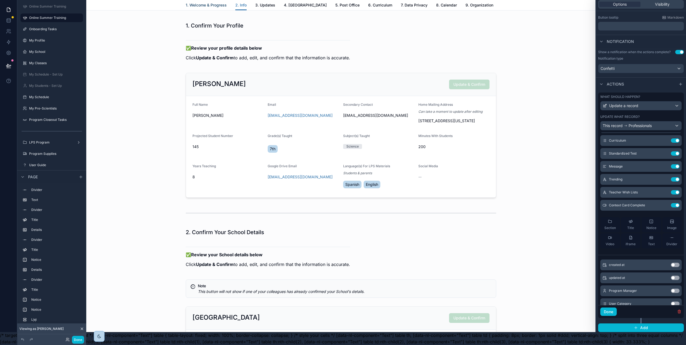
click at [215, 2] on span "1. Welcome & Progress" at bounding box center [206, 4] width 41 height 5
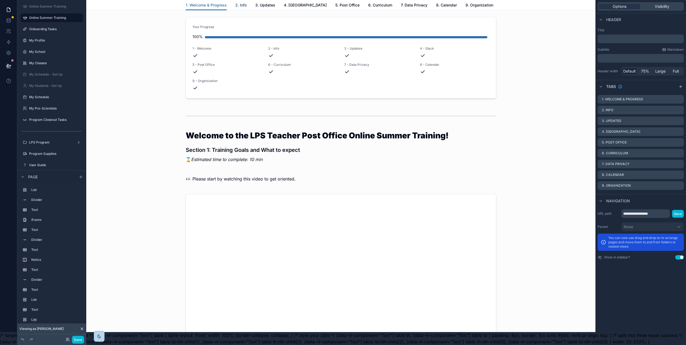
click at [239, 5] on span "2. Info" at bounding box center [240, 4] width 11 height 5
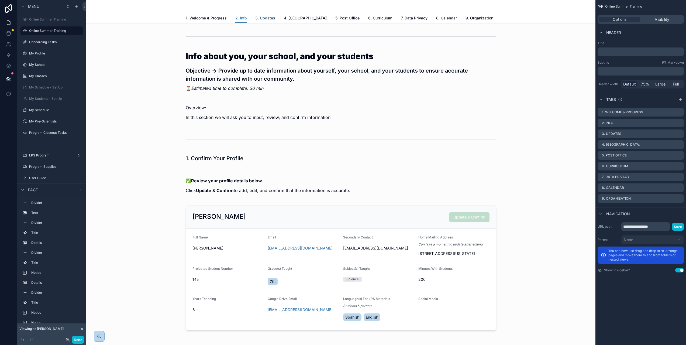
click at [268, 17] on span "3. Updates" at bounding box center [265, 17] width 20 height 5
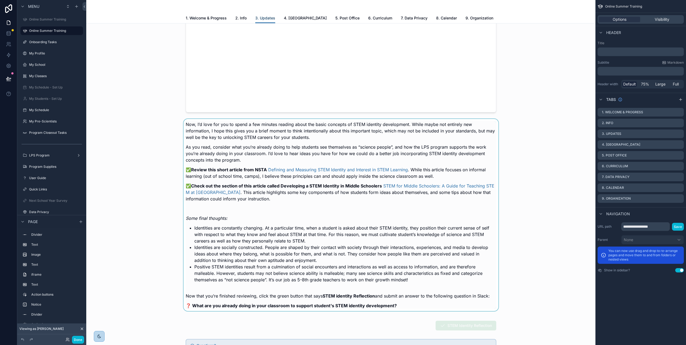
scroll to position [658, 0]
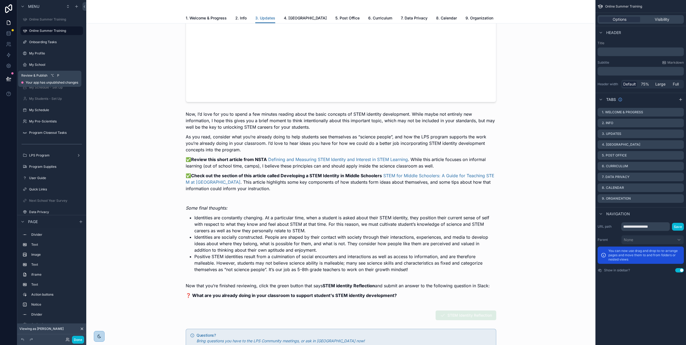
click at [12, 78] on button at bounding box center [9, 78] width 12 height 15
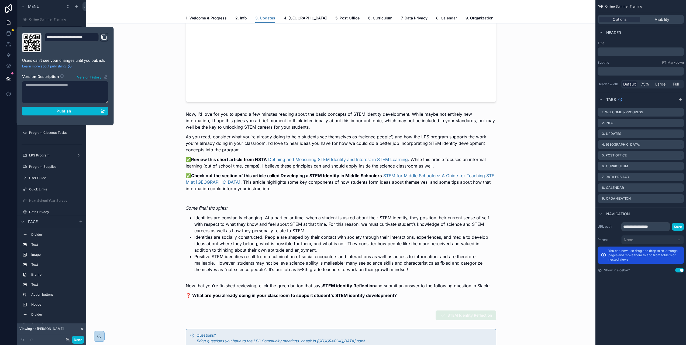
click at [42, 89] on textarea at bounding box center [65, 92] width 86 height 23
type textarea "**********"
click at [53, 113] on div "Publish" at bounding box center [65, 111] width 79 height 5
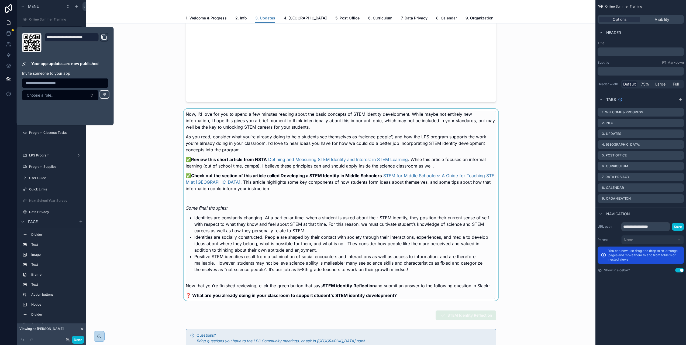
click at [147, 128] on div "scrollable content" at bounding box center [341, 206] width 501 height 195
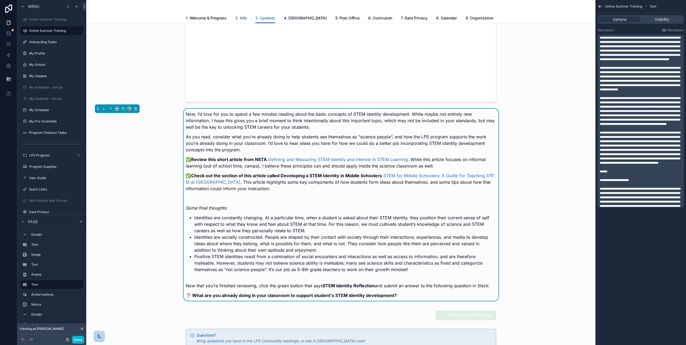
click at [238, 16] on span "2. Info" at bounding box center [240, 17] width 11 height 5
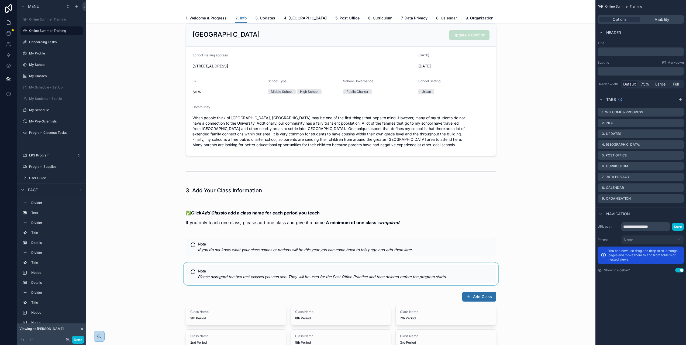
scroll to position [383, 0]
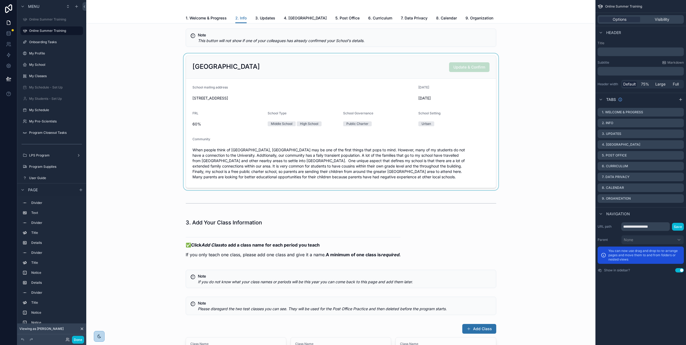
click at [471, 163] on div "scrollable content" at bounding box center [341, 121] width 501 height 137
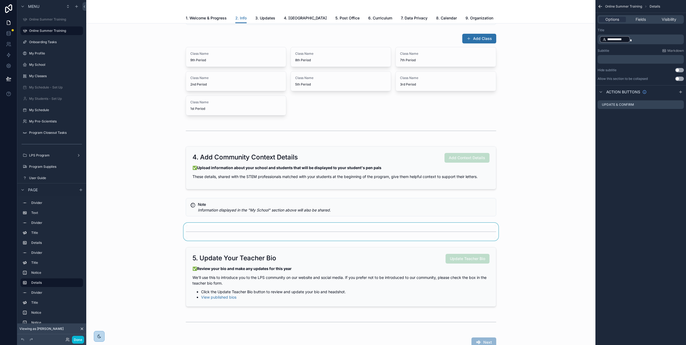
scroll to position [754, 0]
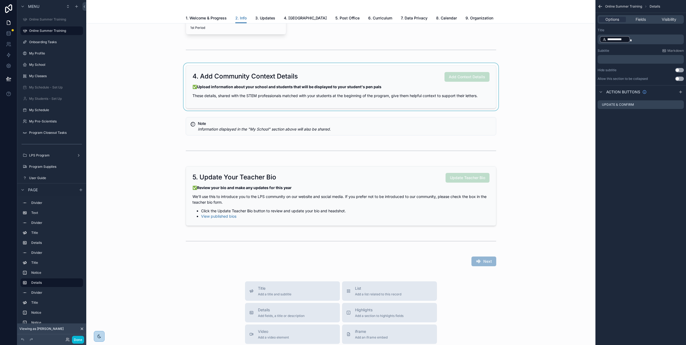
click at [419, 107] on div "scrollable content" at bounding box center [341, 86] width 501 height 47
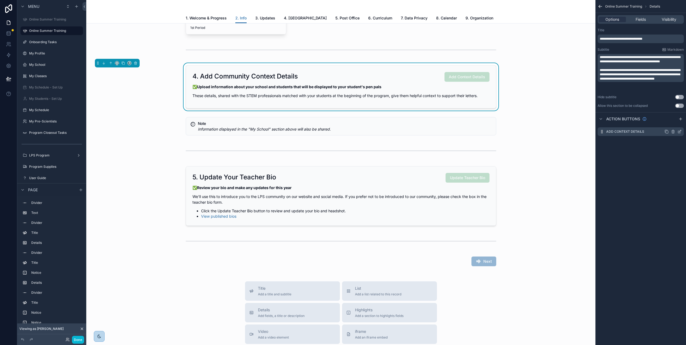
click at [655, 133] on div "Add Context Details" at bounding box center [641, 131] width 86 height 9
click at [682, 131] on icon "scrollable content" at bounding box center [680, 131] width 4 height 4
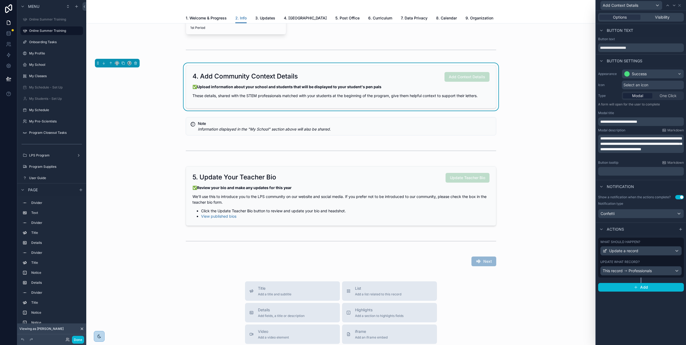
click at [645, 261] on div "Update what record?" at bounding box center [640, 262] width 81 height 4
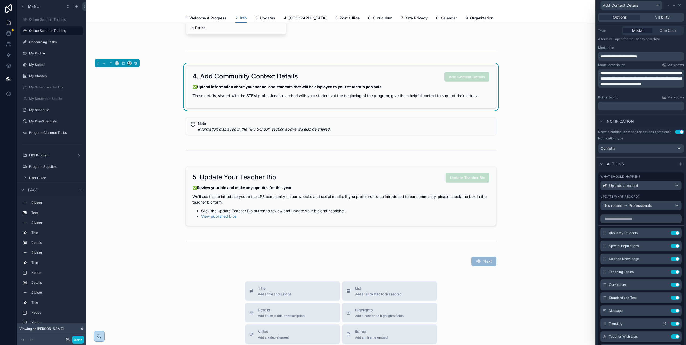
scroll to position [132, 0]
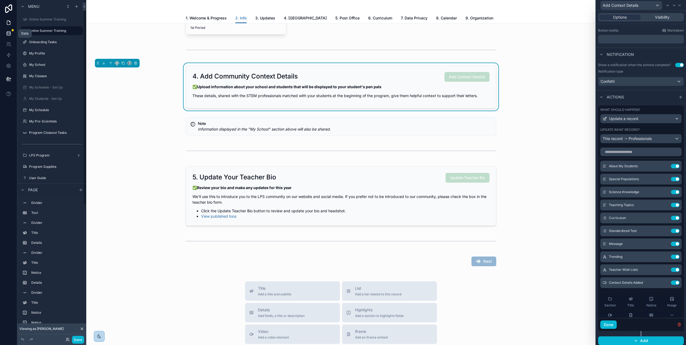
click at [5, 31] on link at bounding box center [8, 33] width 17 height 11
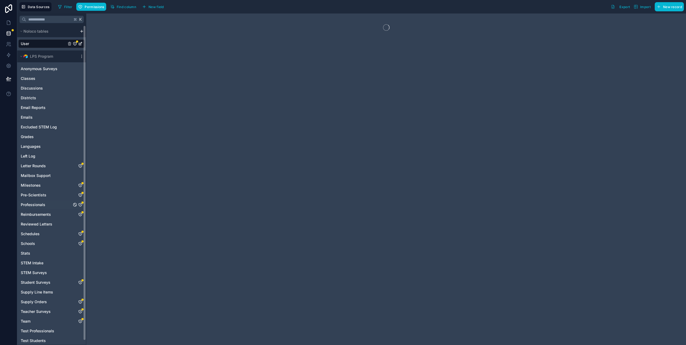
click at [81, 204] on icon "Professionals" at bounding box center [80, 204] width 4 height 4
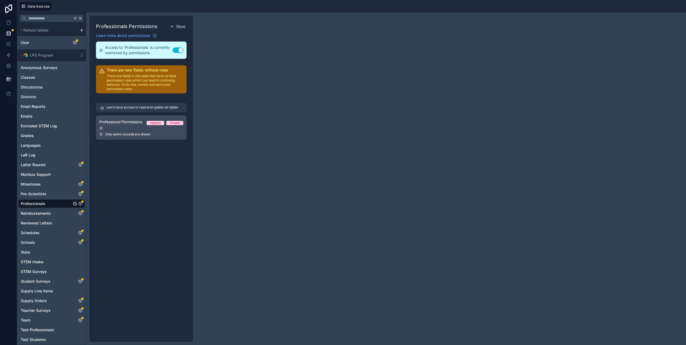
click at [116, 122] on span "Professional Permissions" at bounding box center [120, 121] width 43 height 5
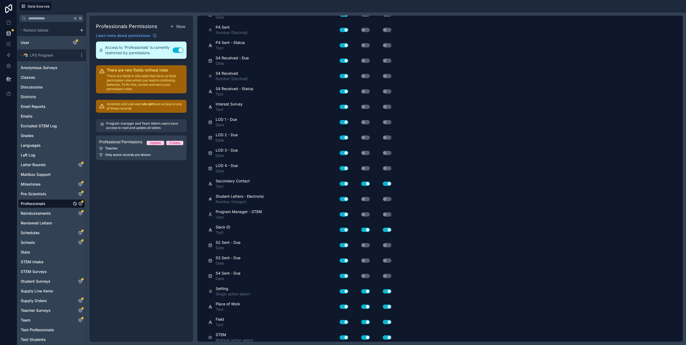
scroll to position [2007, 0]
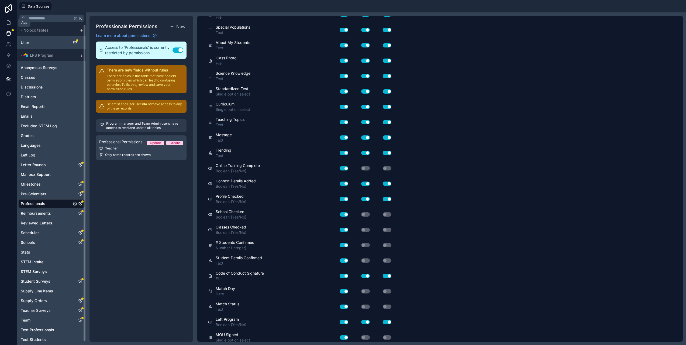
click at [9, 22] on icon at bounding box center [8, 22] width 5 height 5
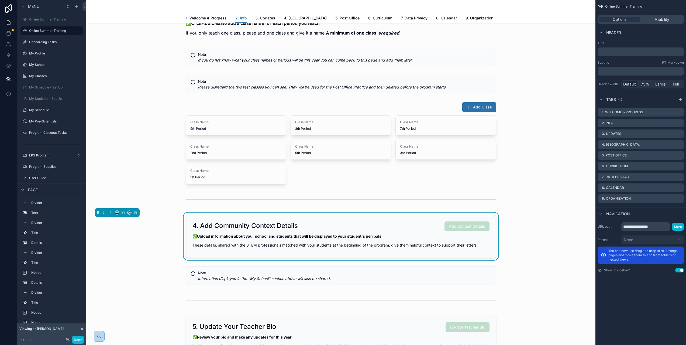
scroll to position [608, 0]
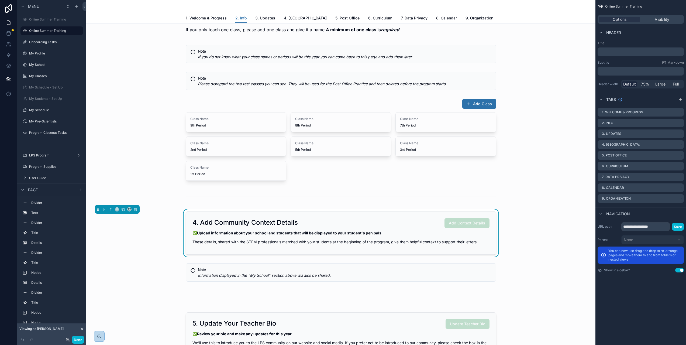
click at [390, 228] on div "4. Add Community Context Details Add Context Details" at bounding box center [341, 223] width 297 height 10
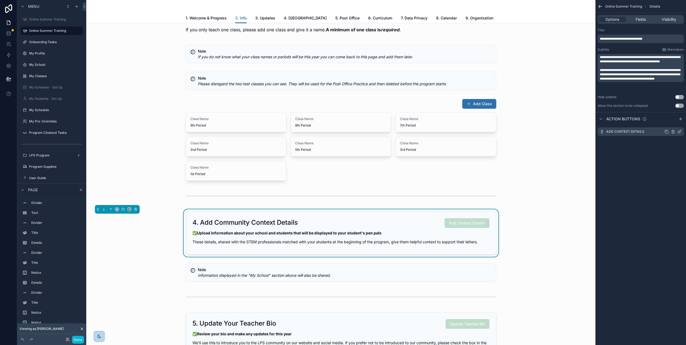
click at [682, 132] on icon "scrollable content" at bounding box center [680, 131] width 4 height 4
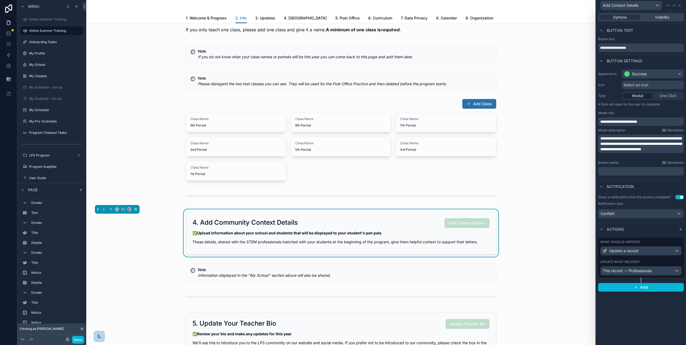
click at [644, 262] on div "Update what record?" at bounding box center [640, 262] width 81 height 4
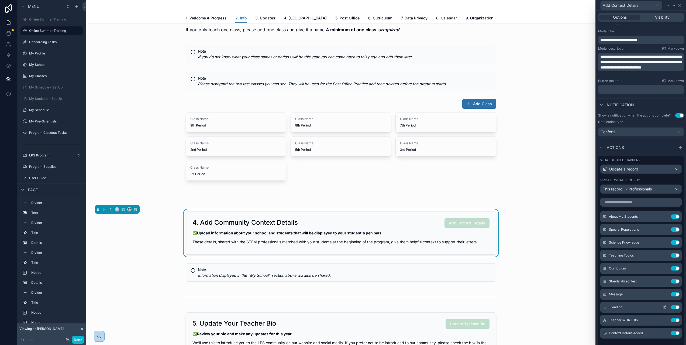
scroll to position [132, 0]
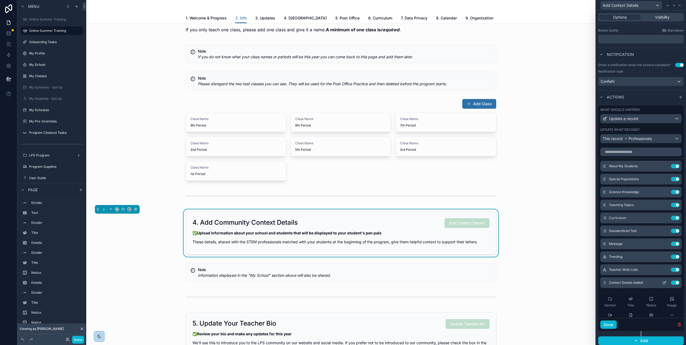
click at [643, 283] on span "Context Details Added" at bounding box center [626, 282] width 34 height 4
click at [664, 282] on icon at bounding box center [665, 282] width 2 height 2
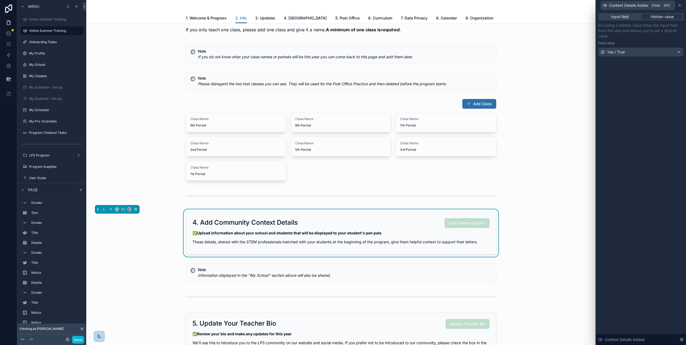
click at [682, 5] on icon at bounding box center [680, 5] width 4 height 4
